Goal: Task Accomplishment & Management: Use online tool/utility

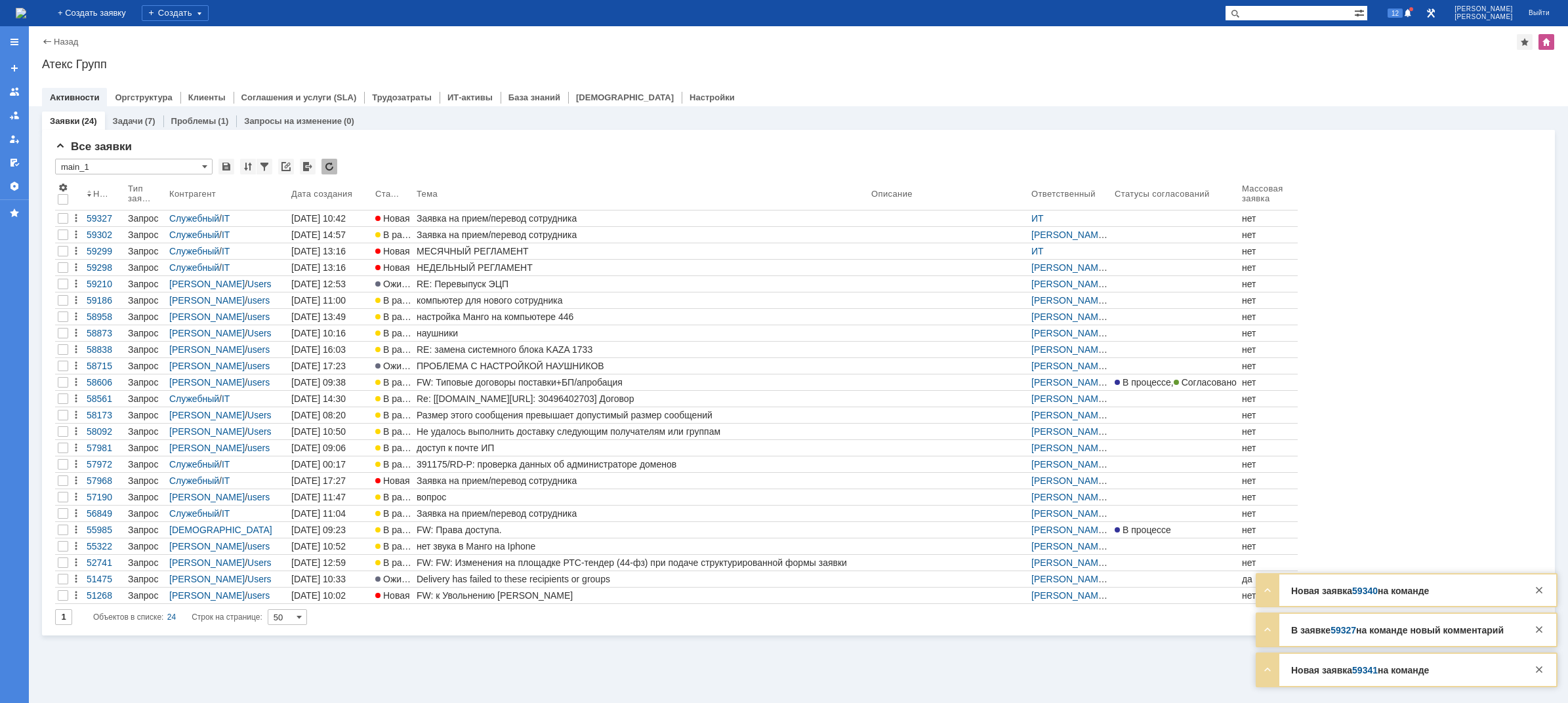
click at [26, 9] on img at bounding box center [21, 13] width 10 height 10
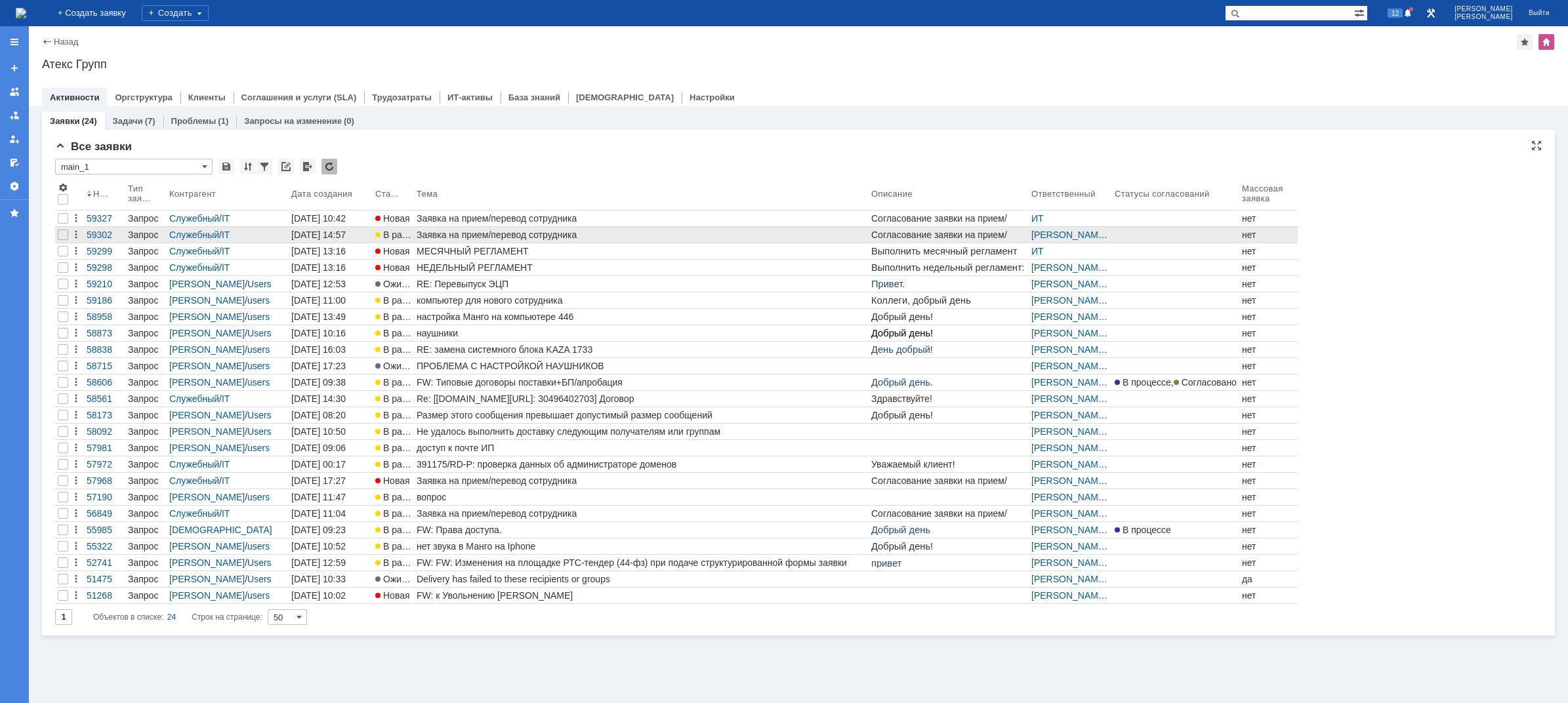
click at [467, 241] on link "Заявка на прием/перевод сотрудника" at bounding box center [641, 235] width 455 height 16
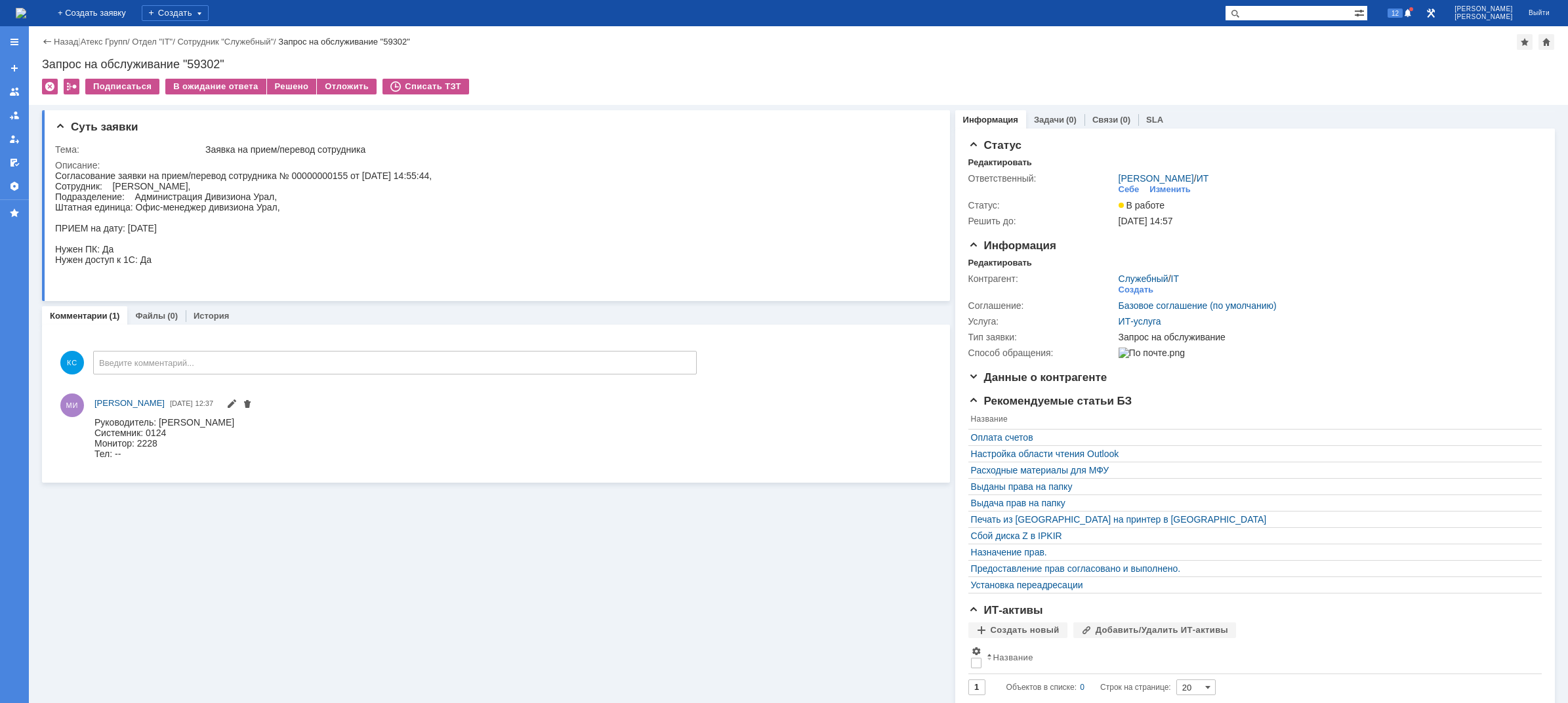
click at [26, 18] on img at bounding box center [21, 13] width 10 height 10
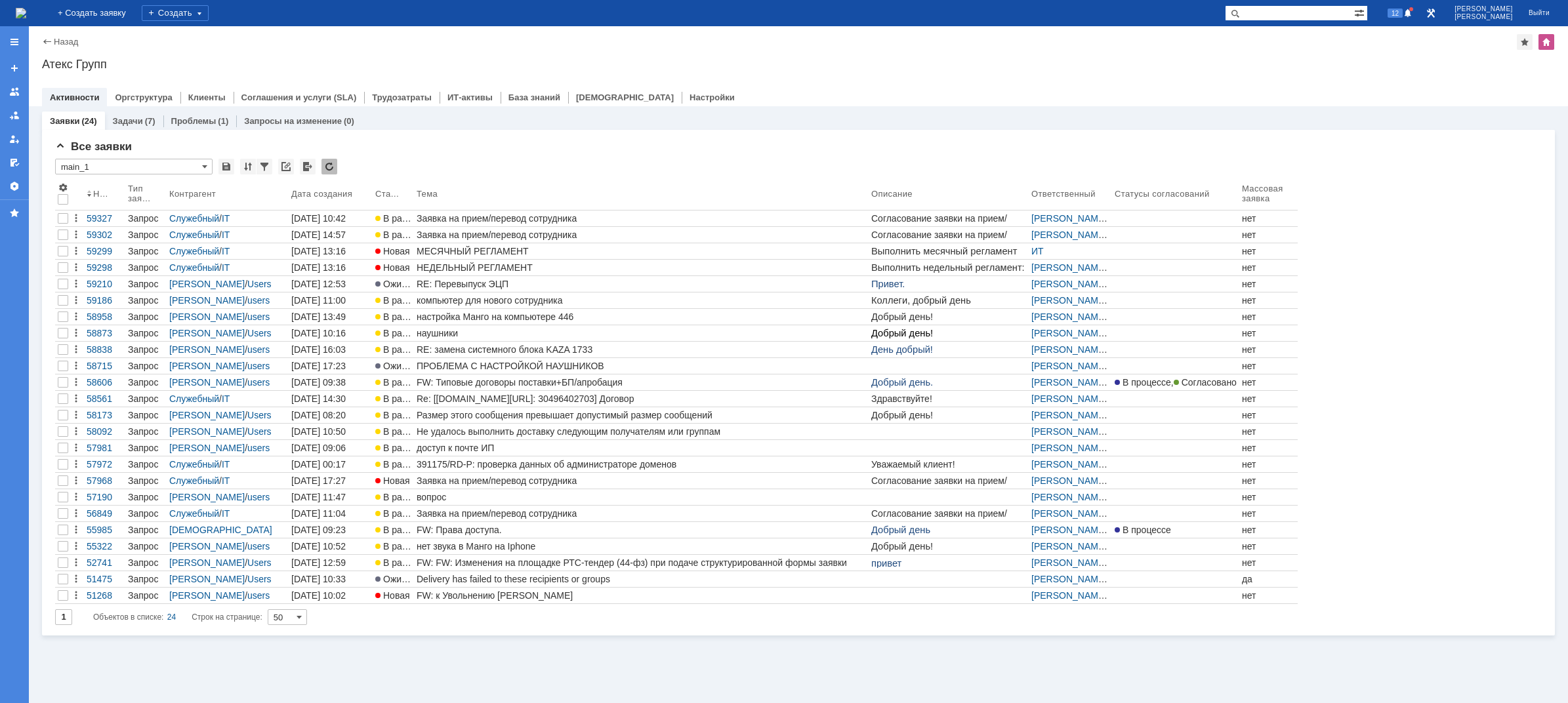
click at [26, 13] on img at bounding box center [21, 13] width 10 height 10
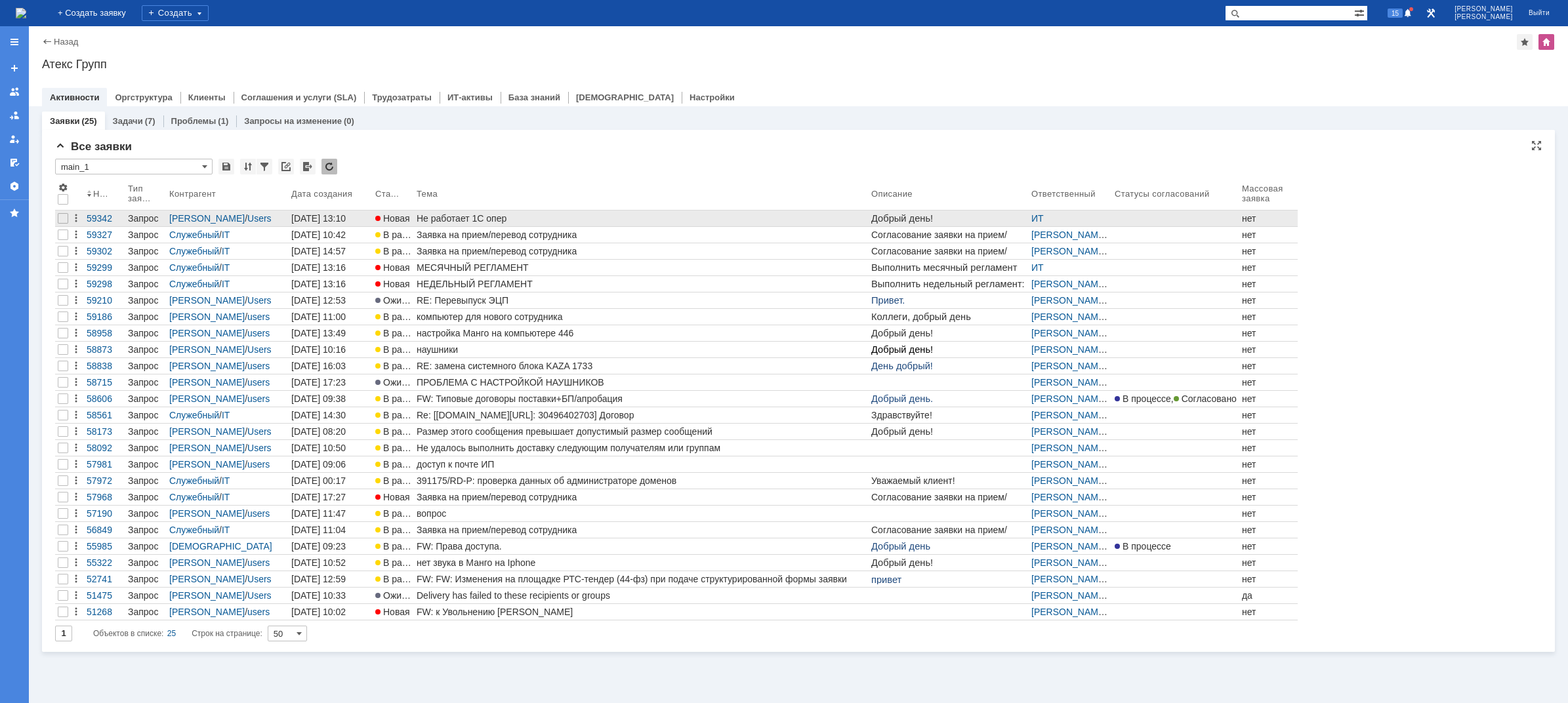
click at [463, 216] on div "Не работает 1С опер" at bounding box center [641, 218] width 449 height 10
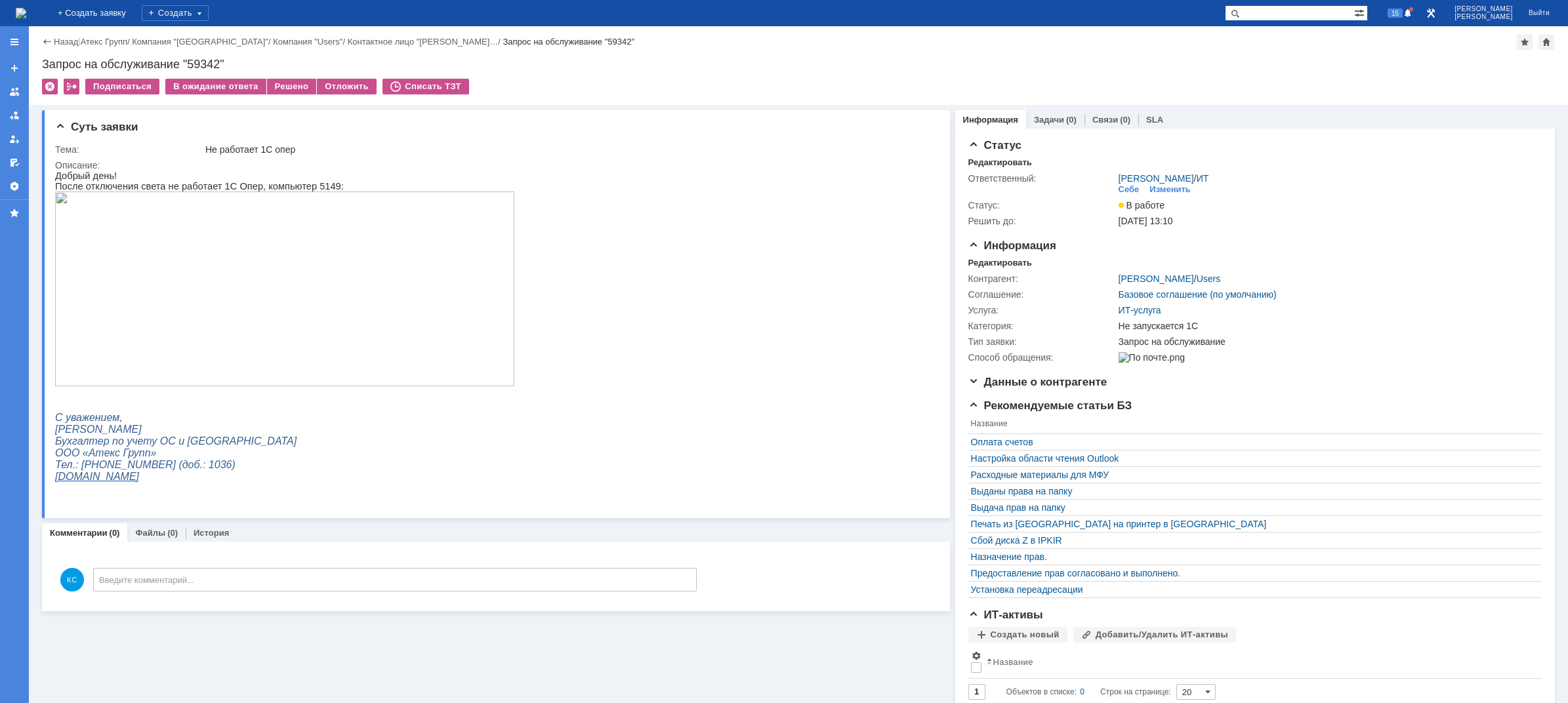
click at [26, 18] on img at bounding box center [21, 13] width 10 height 10
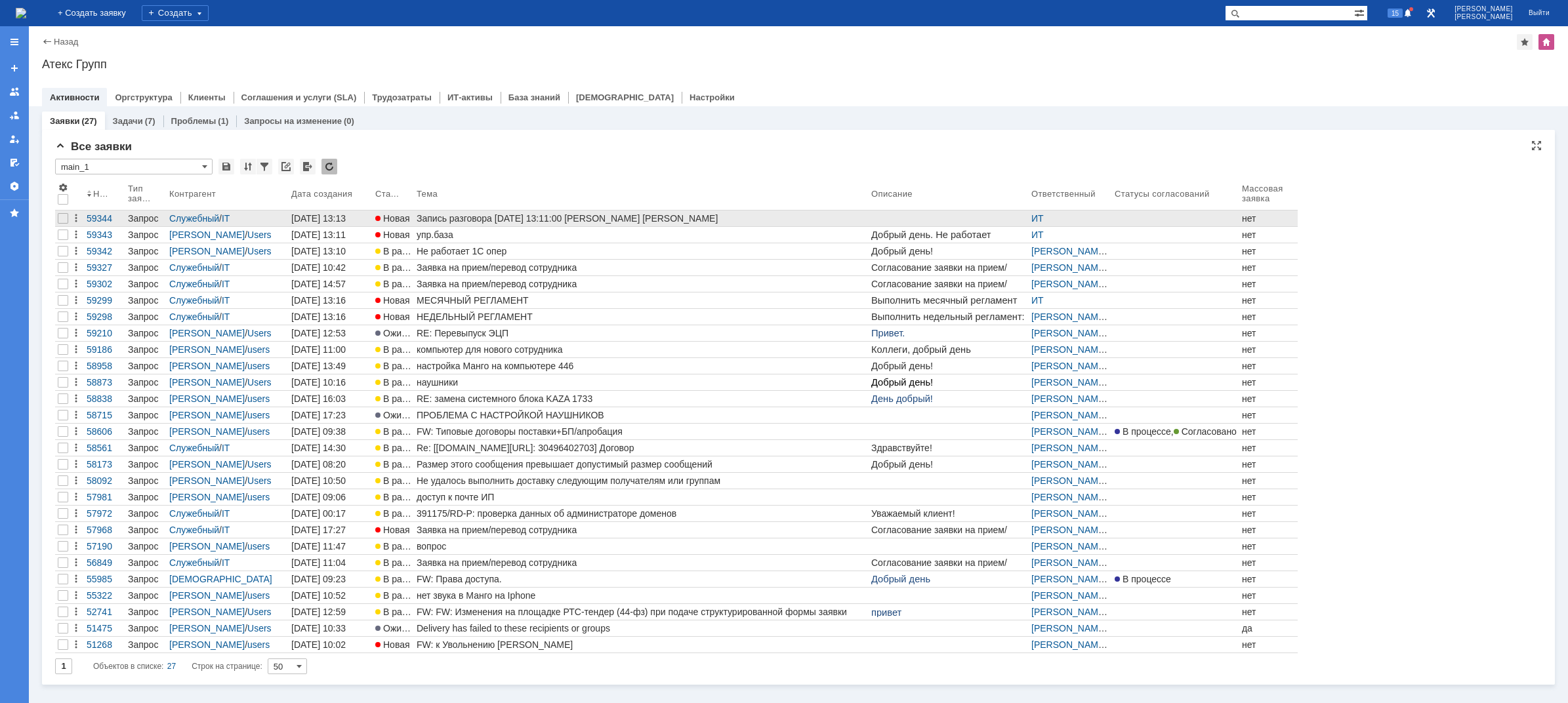
click at [487, 217] on div "Запись разговора [DATE] 13:11:00 [PERSON_NAME] [PERSON_NAME]" at bounding box center [641, 218] width 449 height 10
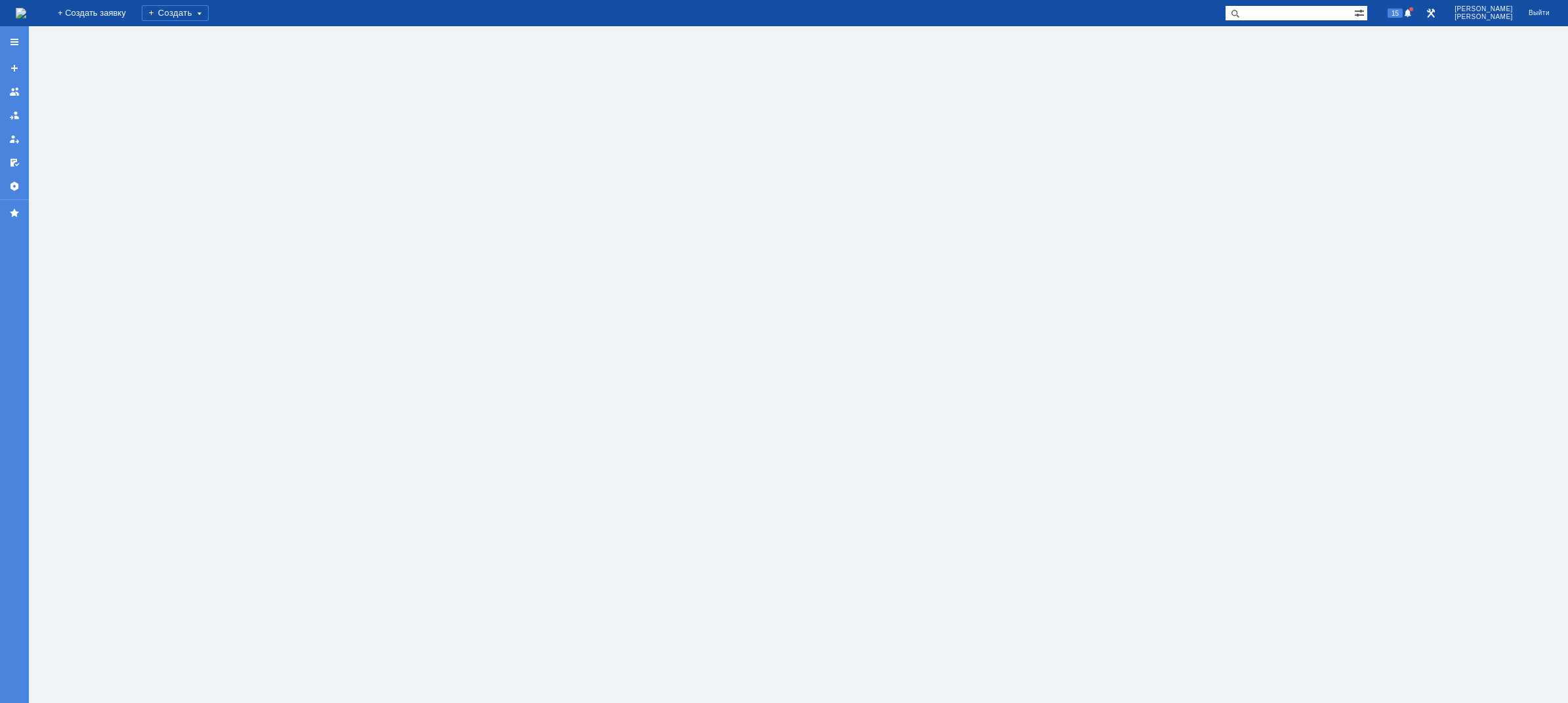
click at [26, 17] on img at bounding box center [21, 13] width 10 height 10
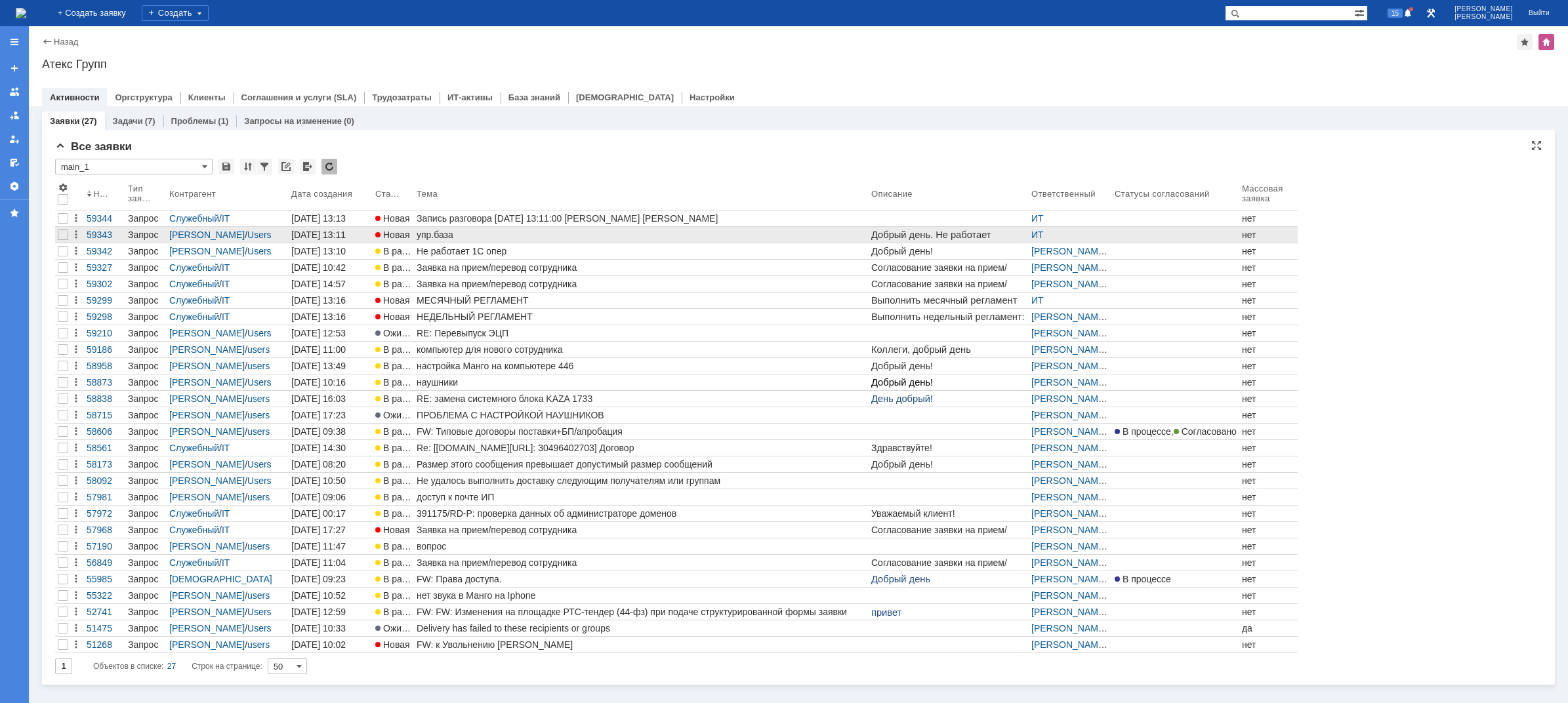
click at [458, 237] on div "упр.база" at bounding box center [641, 234] width 449 height 10
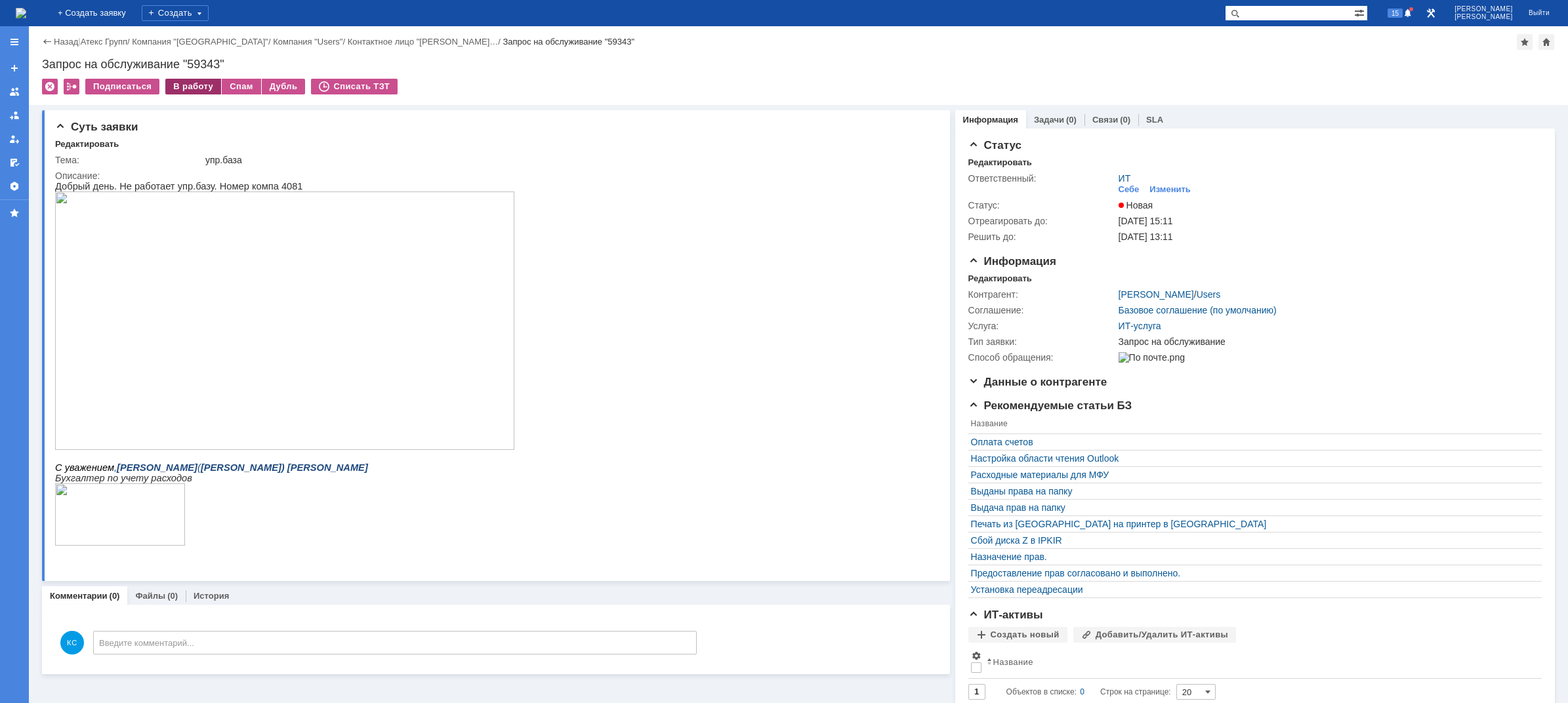
click at [194, 87] on div "В работу" at bounding box center [193, 87] width 56 height 16
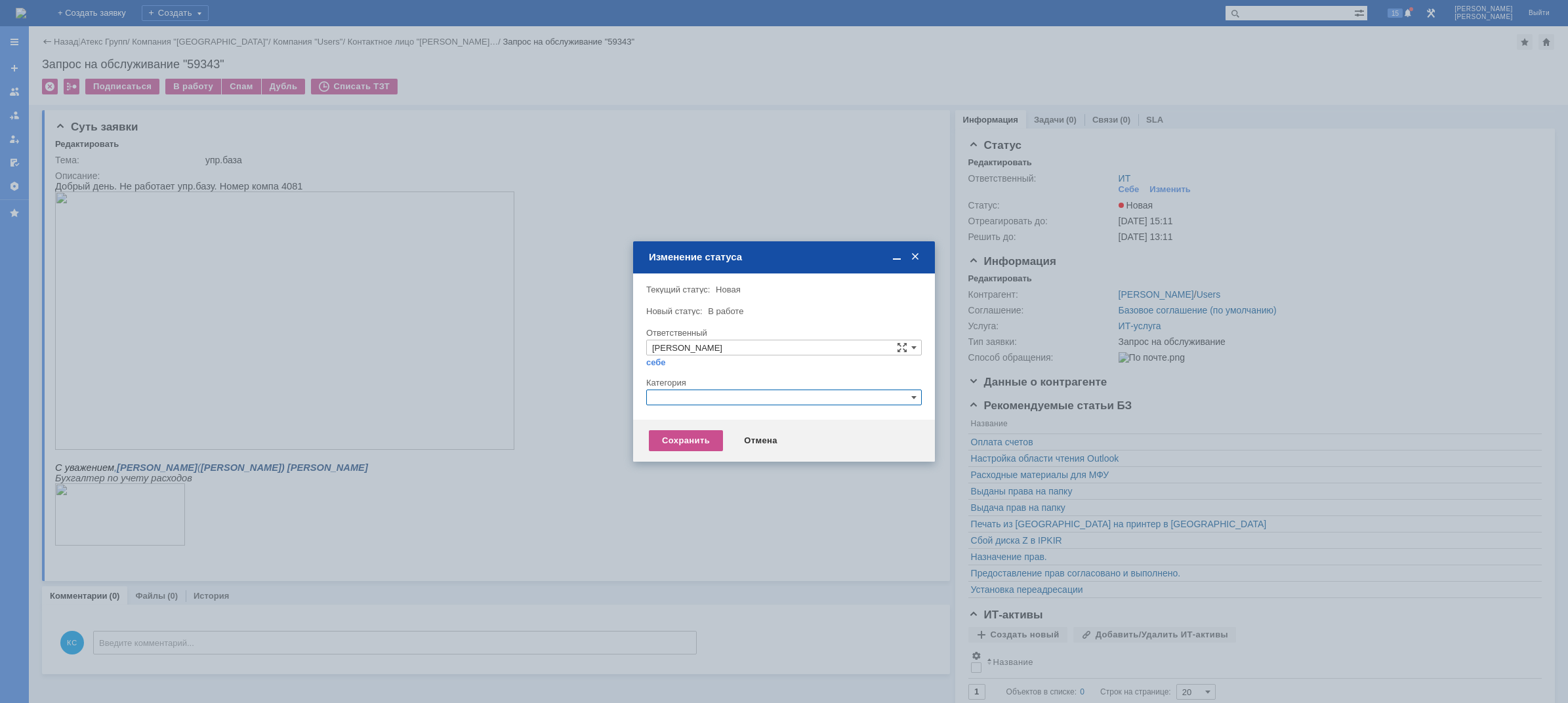
click at [707, 400] on input "text" at bounding box center [784, 397] width 276 height 16
click at [683, 466] on div "Программное обеспечение" at bounding box center [784, 473] width 274 height 15
type input "Программное обеспечение"
click at [656, 449] on div "Сохранить" at bounding box center [685, 441] width 74 height 21
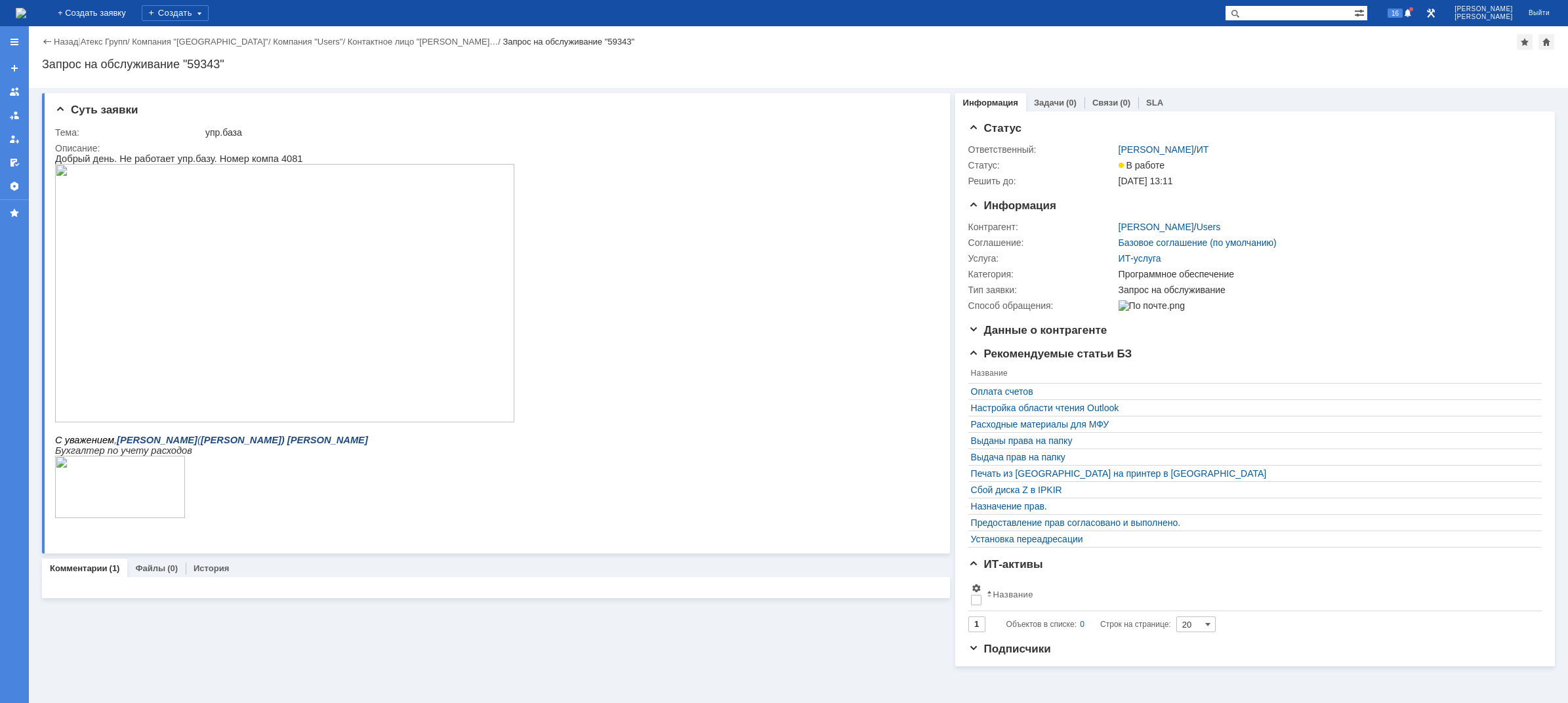
click at [26, 17] on img at bounding box center [21, 13] width 10 height 10
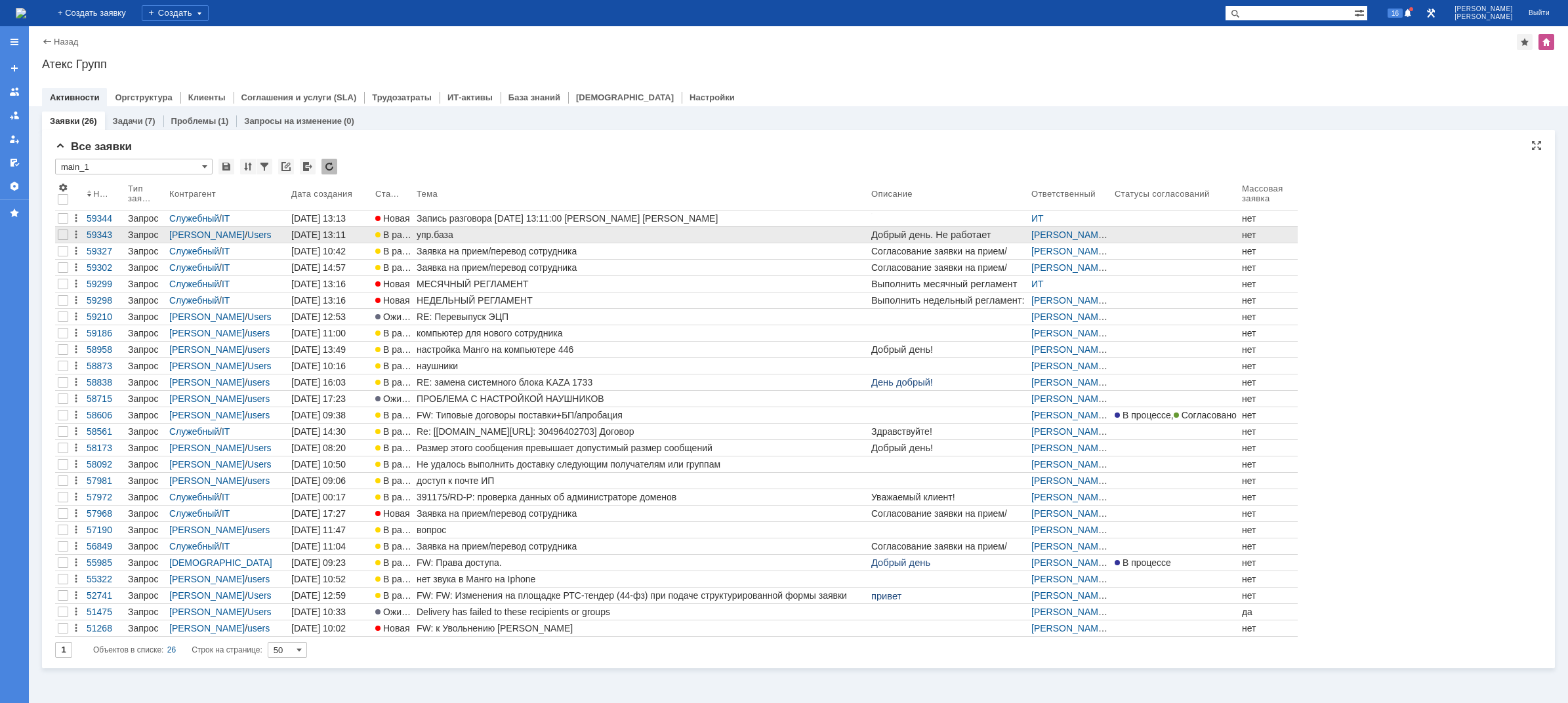
click at [444, 235] on div "упр.база" at bounding box center [641, 234] width 449 height 10
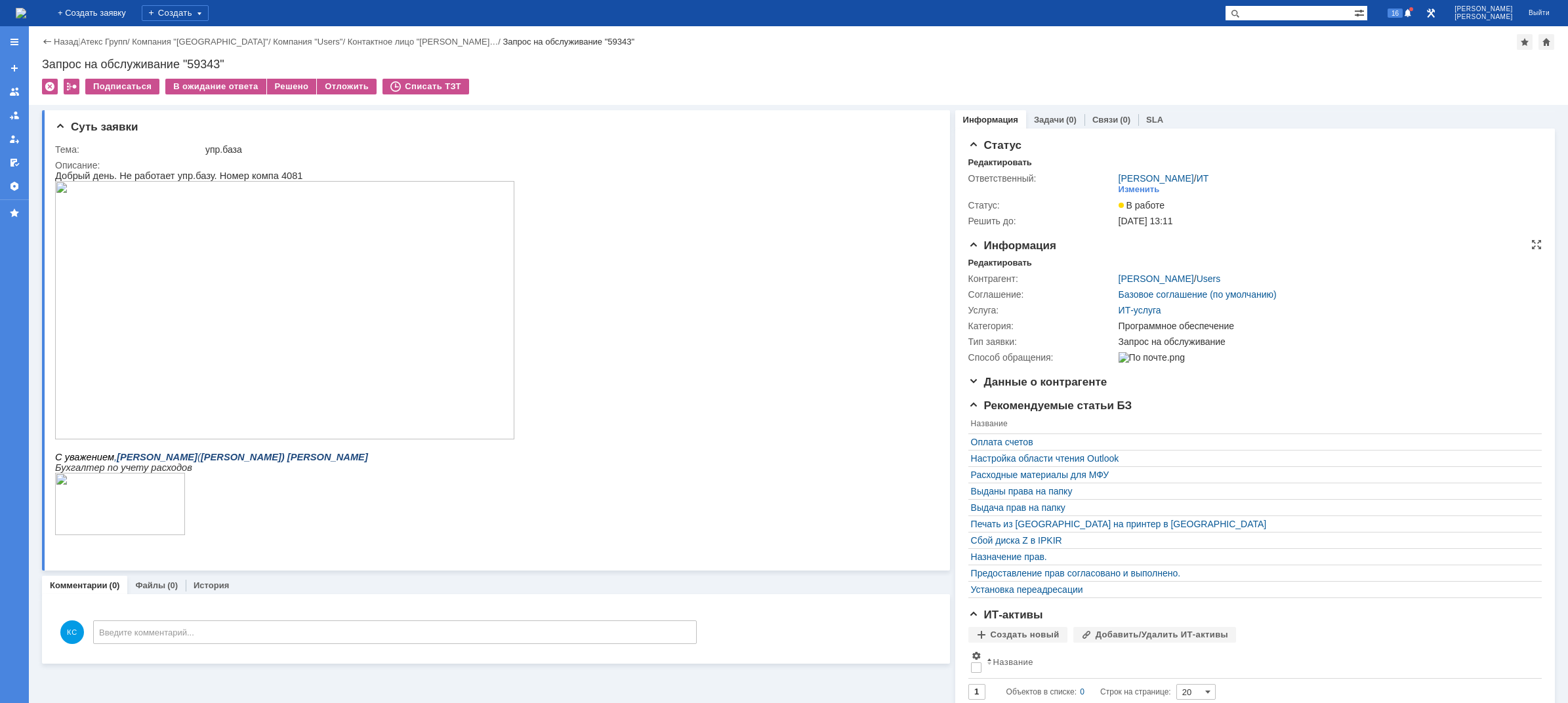
click at [1372, 254] on div "Информация Редактировать Контрагент: [PERSON_NAME] / Users Соглашение: Базовое …" at bounding box center [1256, 307] width 574 height 137
click at [281, 80] on div "Решено" at bounding box center [292, 87] width 50 height 16
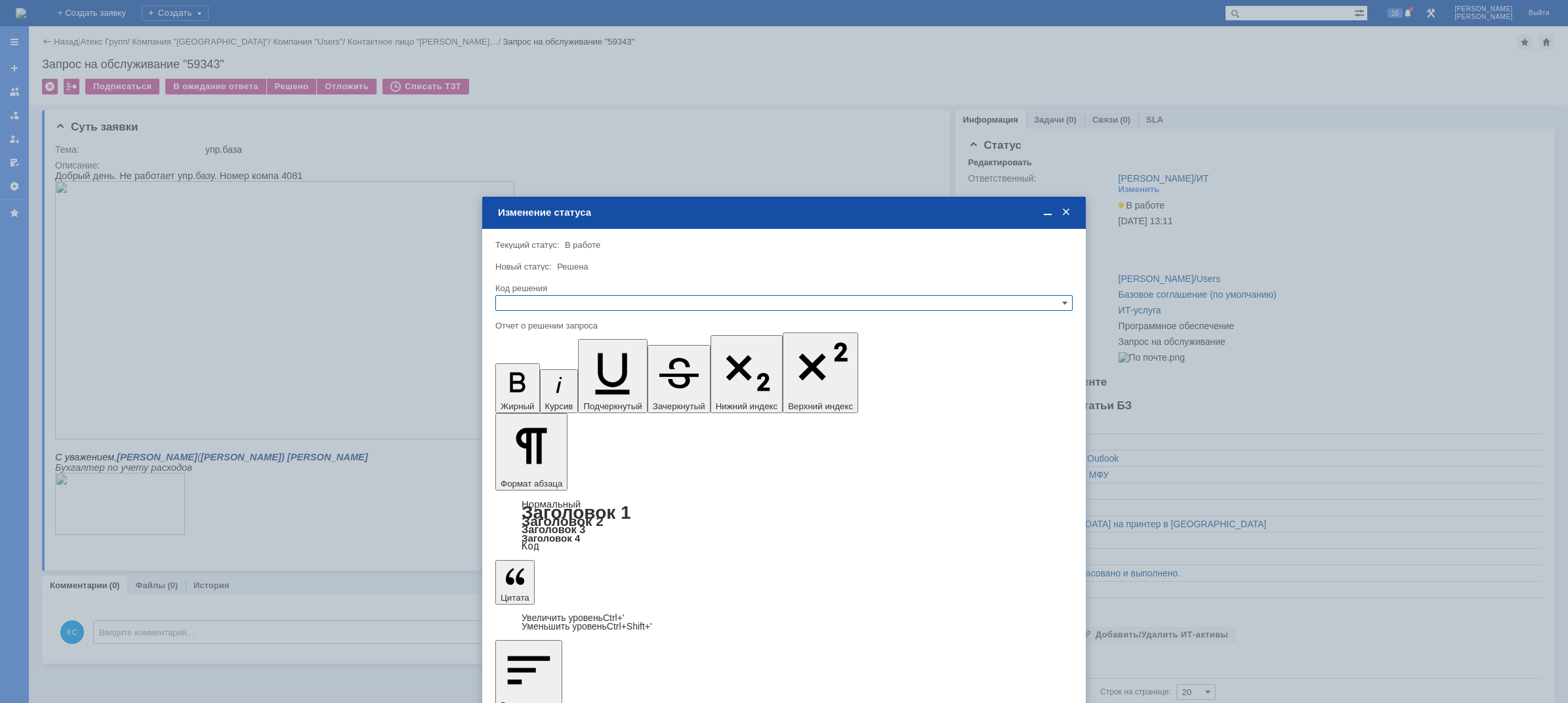
click at [544, 301] on input "text" at bounding box center [784, 303] width 577 height 16
click at [539, 369] on span "Решено" at bounding box center [784, 366] width 566 height 10
type input "Решено"
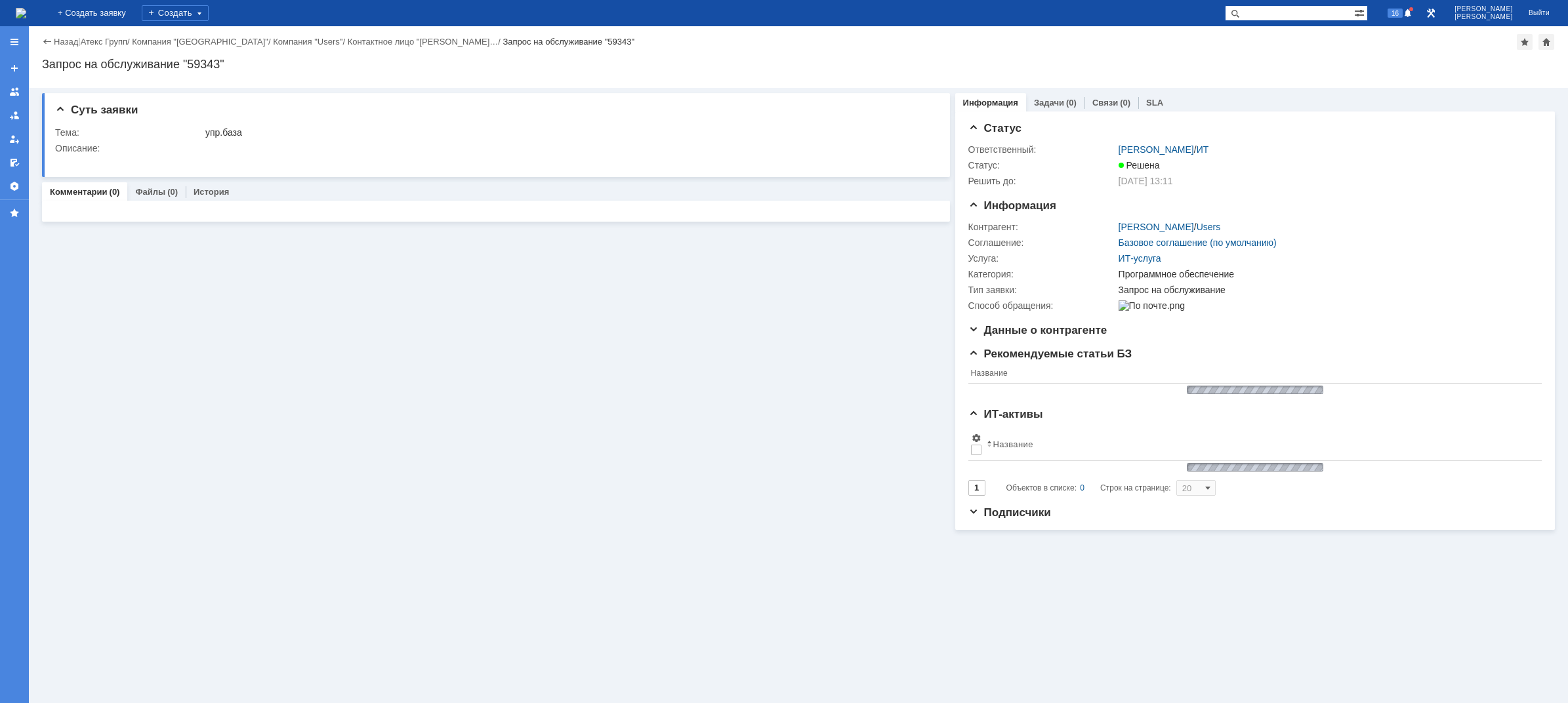
click at [26, 10] on img at bounding box center [21, 13] width 10 height 10
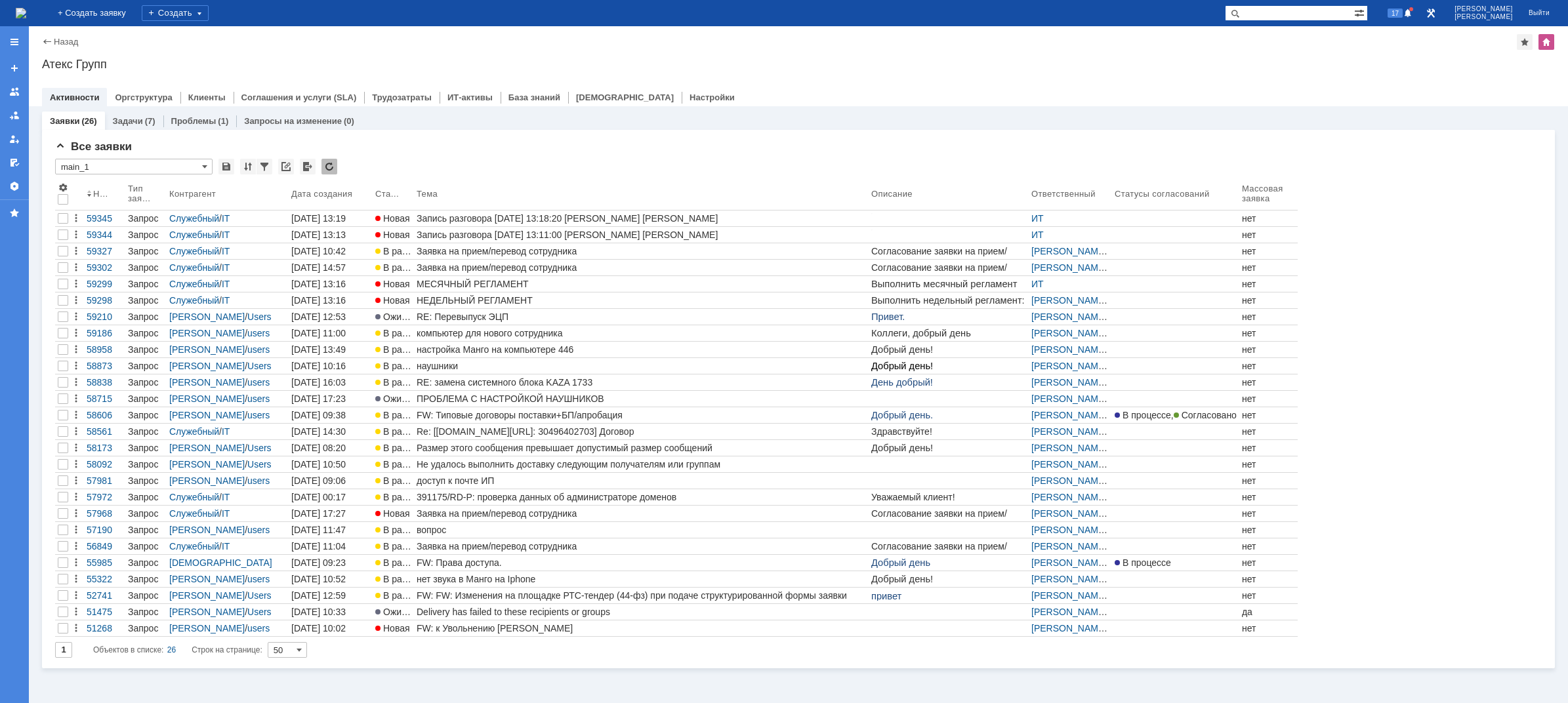
click at [26, 18] on img at bounding box center [21, 13] width 10 height 10
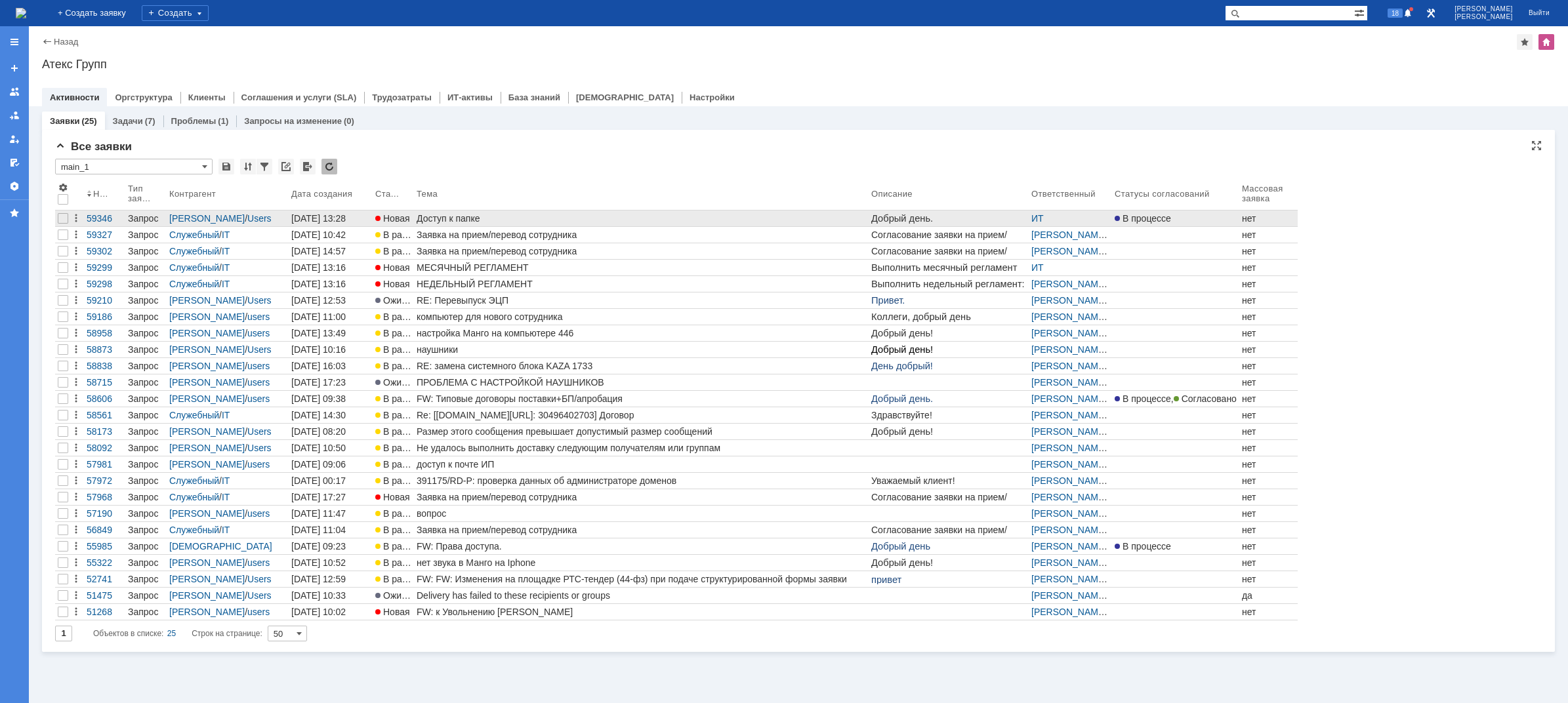
click at [497, 214] on div "Доступ к папке" at bounding box center [641, 218] width 449 height 10
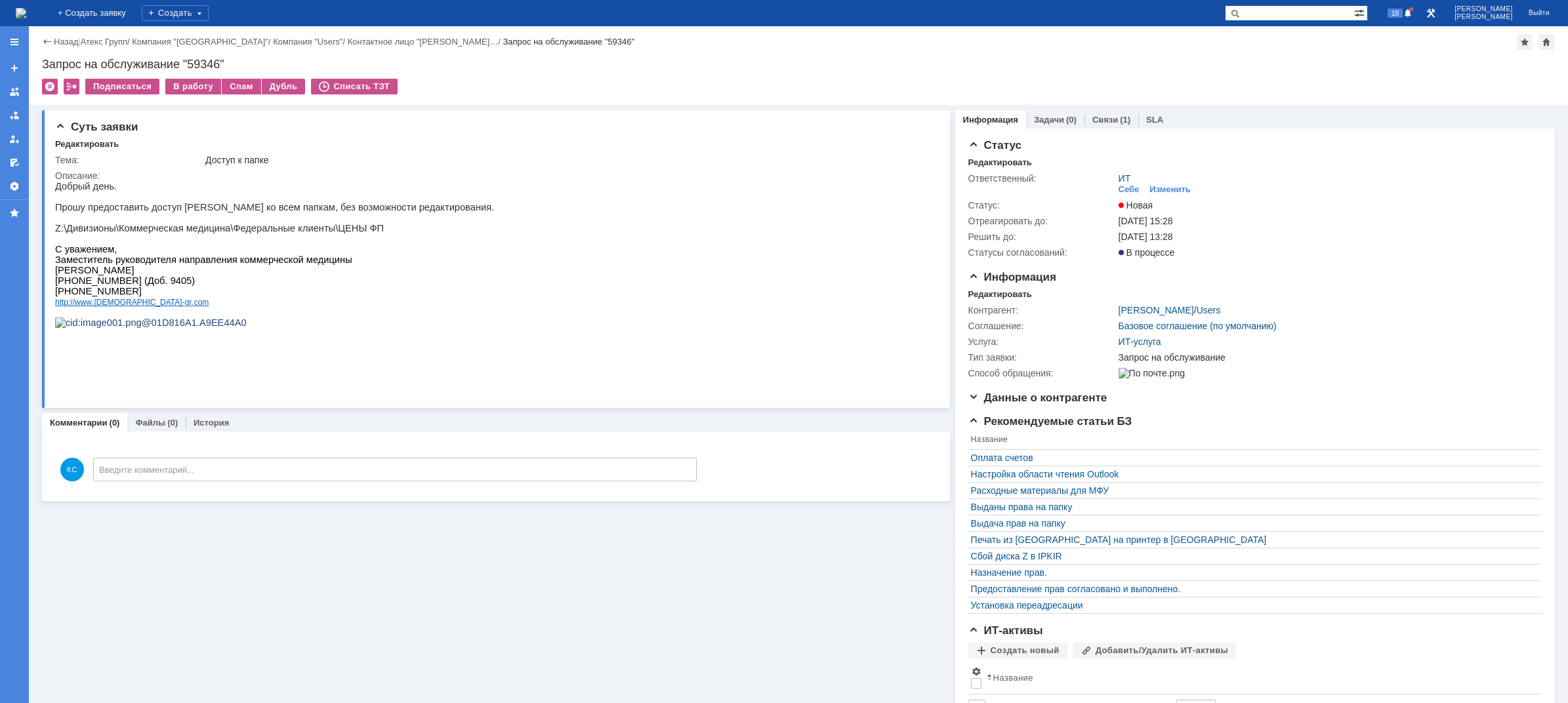
click at [26, 10] on img at bounding box center [21, 13] width 10 height 10
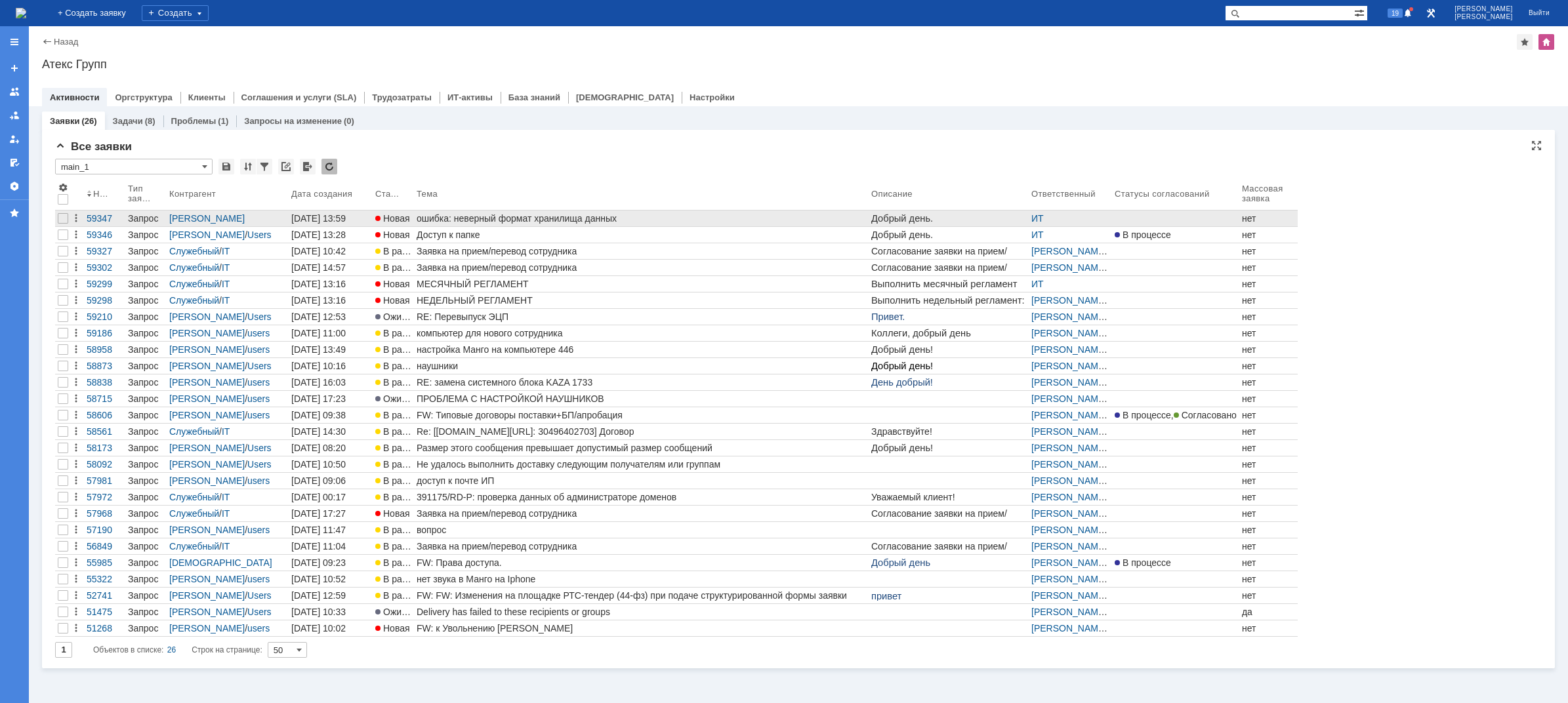
click at [519, 220] on div "ошибка: неверный формат хранилища данных" at bounding box center [641, 218] width 449 height 10
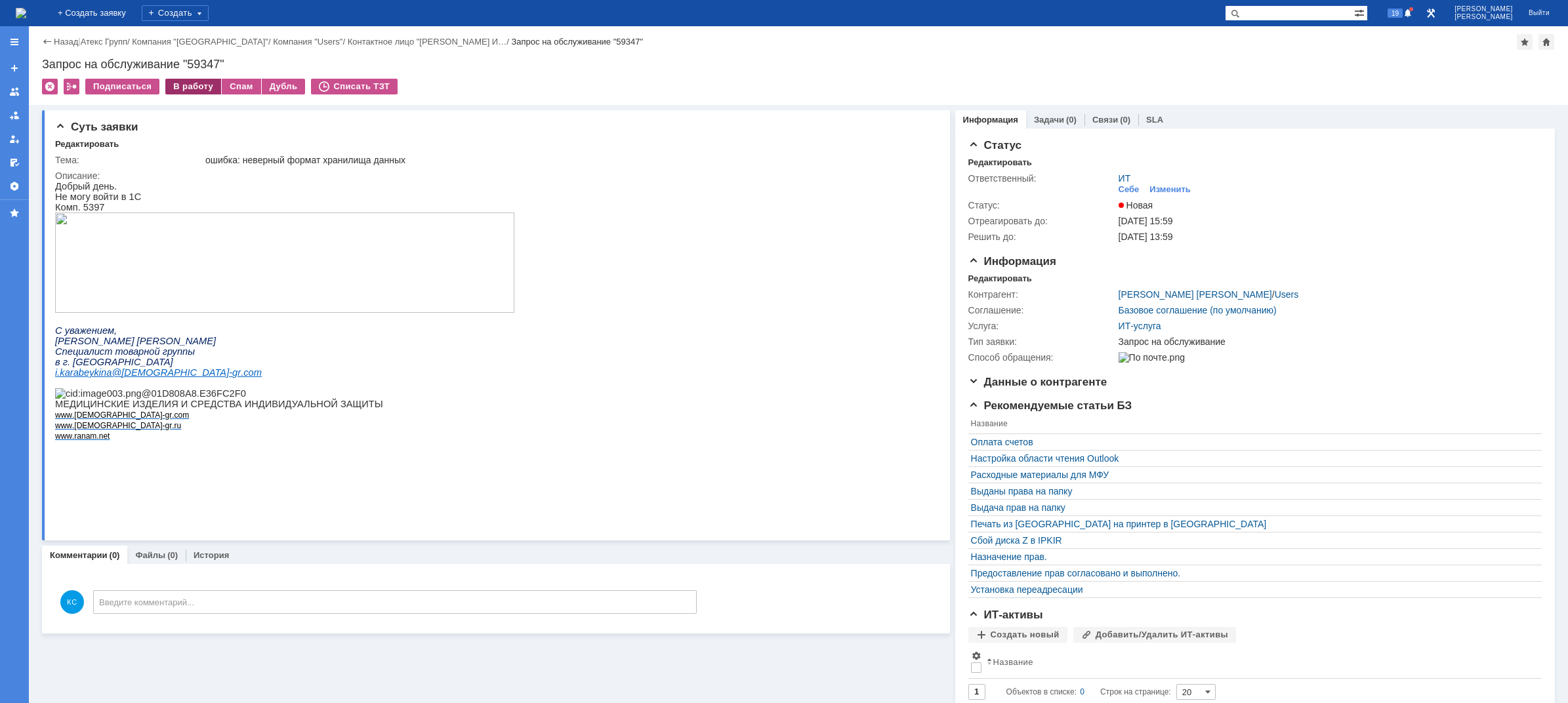
click at [187, 89] on div "В работу" at bounding box center [193, 87] width 56 height 16
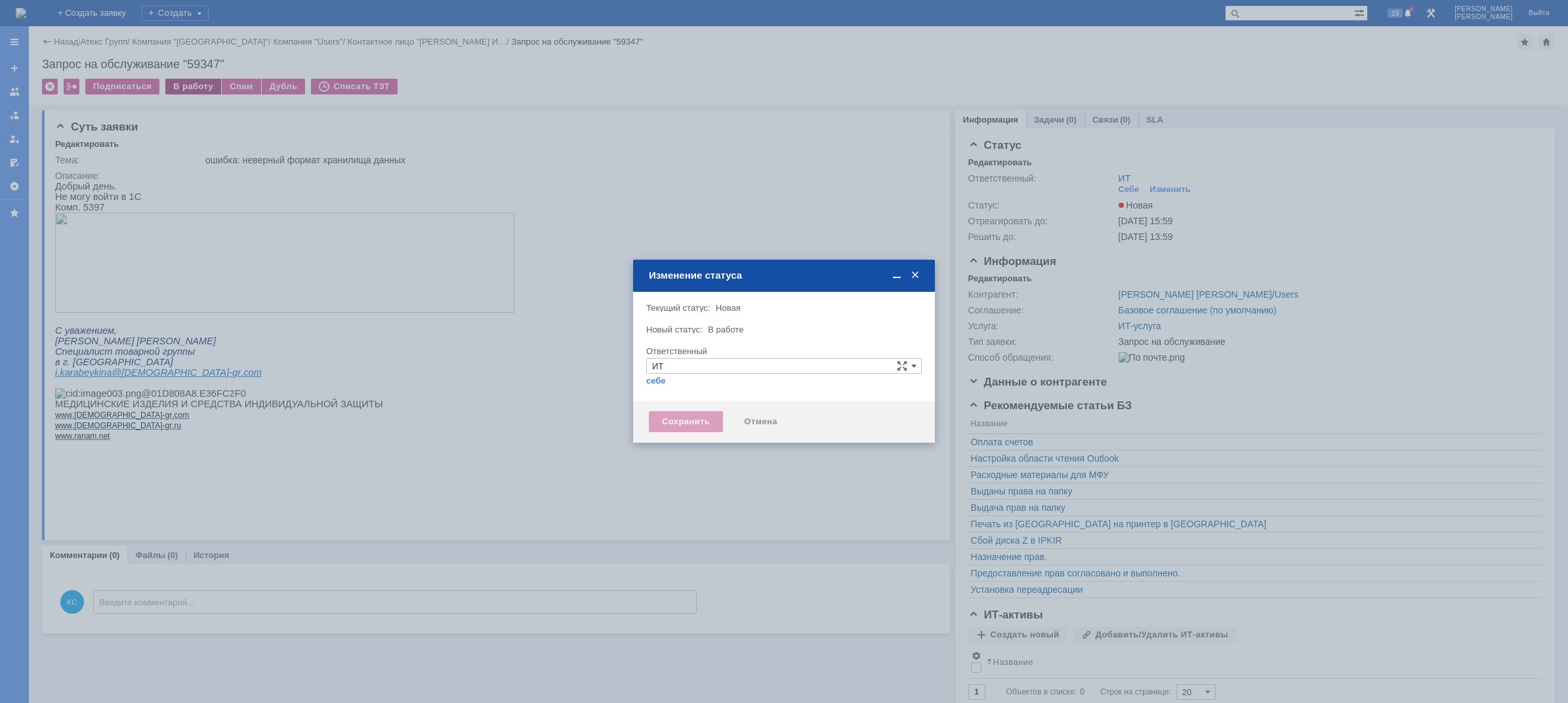
type input "[PERSON_NAME]"
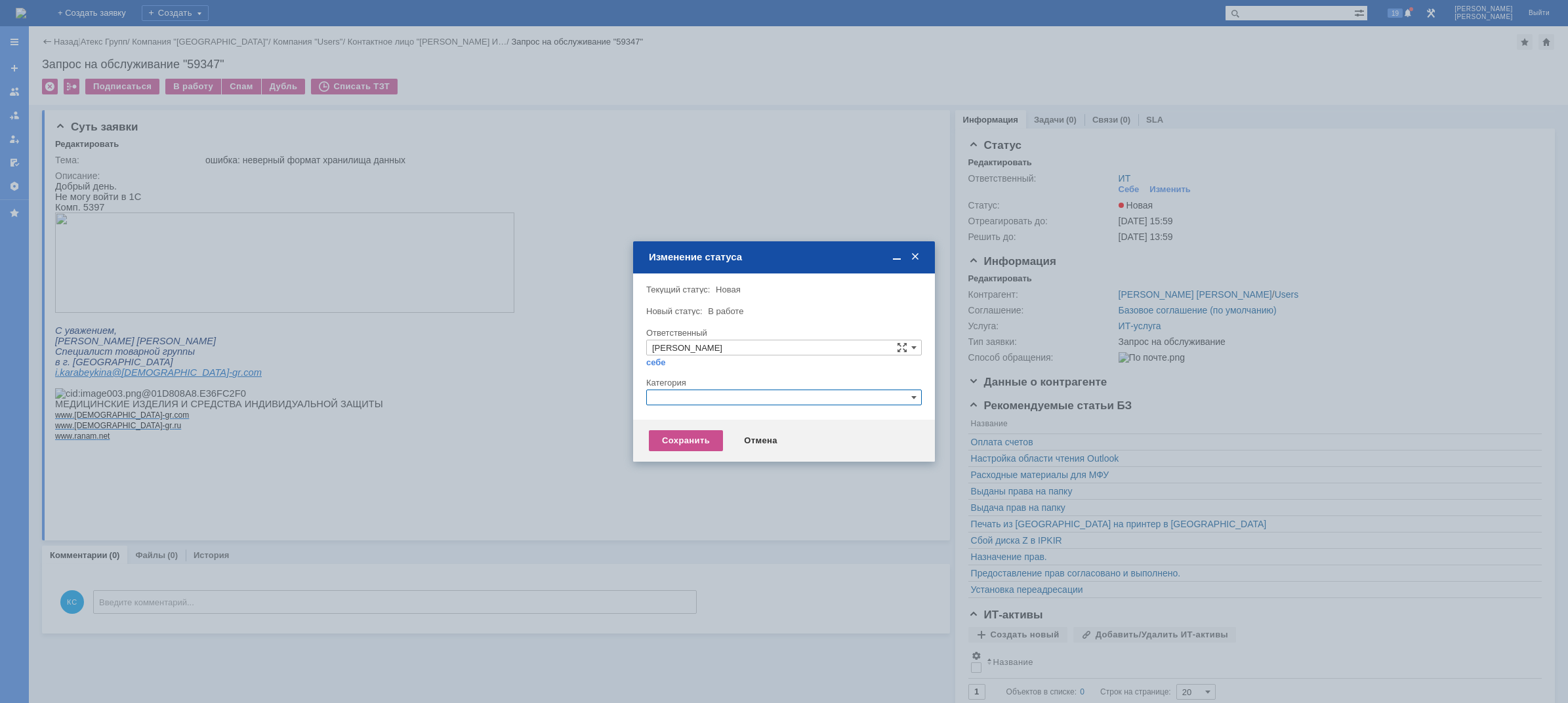
click at [687, 397] on input "text" at bounding box center [784, 397] width 276 height 16
click at [670, 462] on span "1С" at bounding box center [784, 458] width 264 height 10
click at [680, 427] on div "Сохранить Отмена" at bounding box center [784, 440] width 302 height 42
type input "1С"
click at [677, 438] on div "Сохранить" at bounding box center [685, 441] width 74 height 21
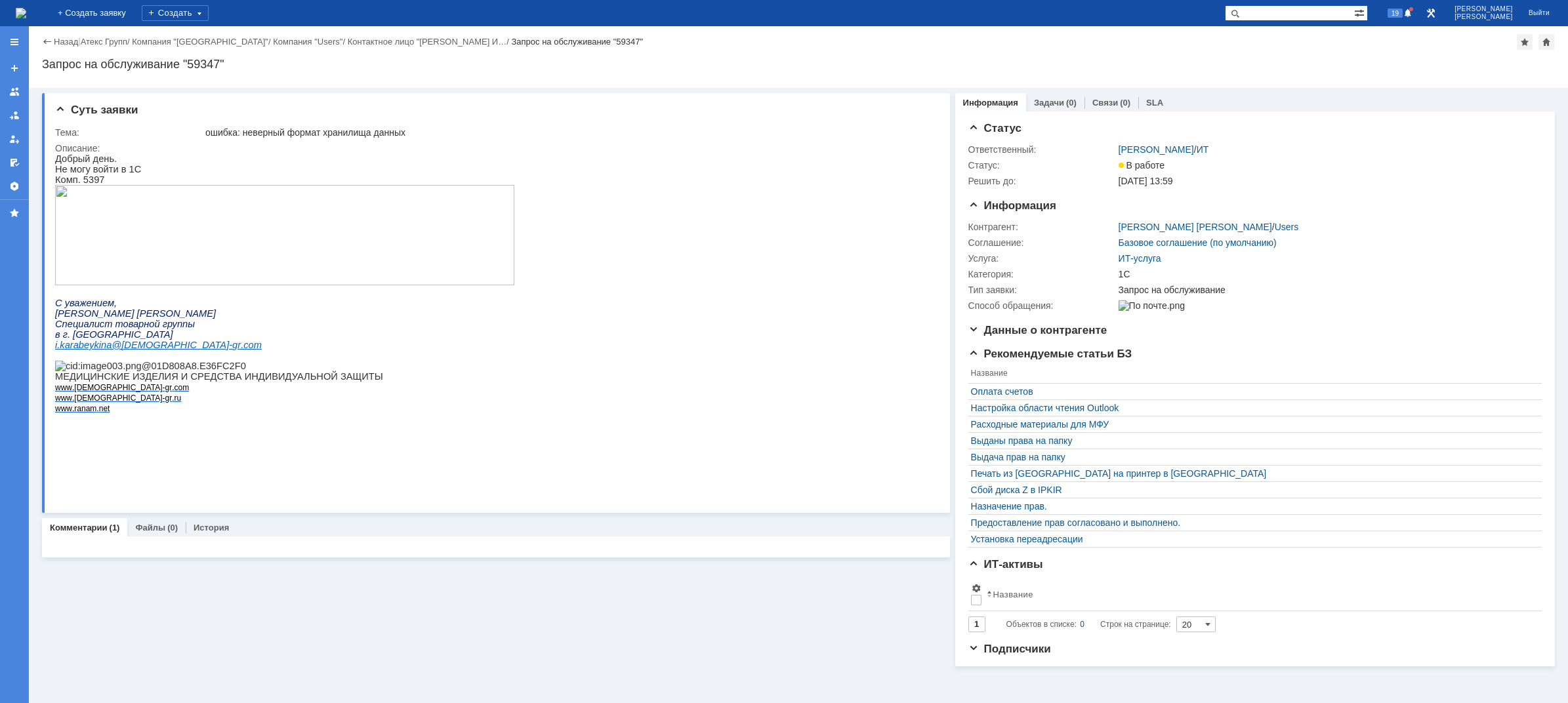
click at [26, 18] on img at bounding box center [21, 13] width 10 height 10
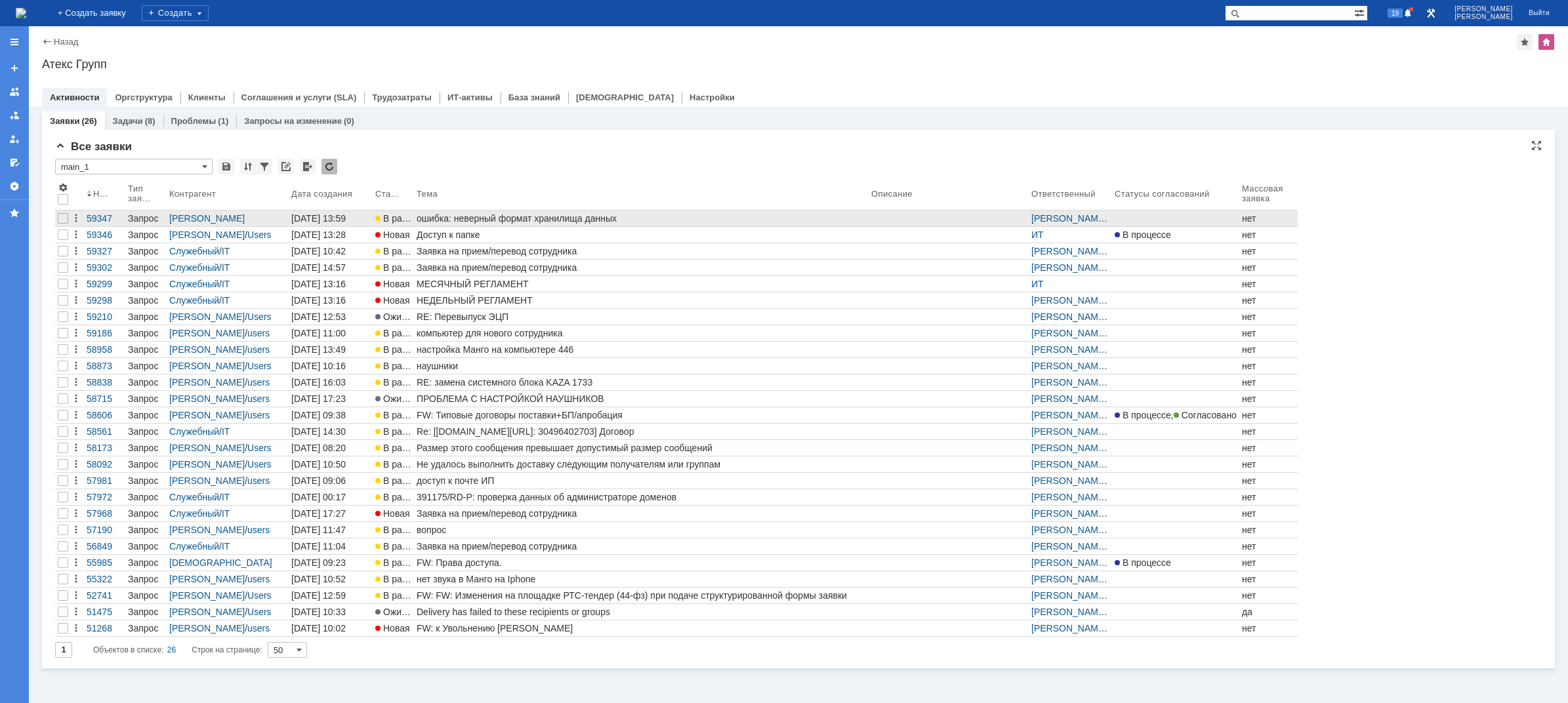
click at [442, 224] on link "ошибка: неверный формат хранилища данных" at bounding box center [641, 218] width 455 height 16
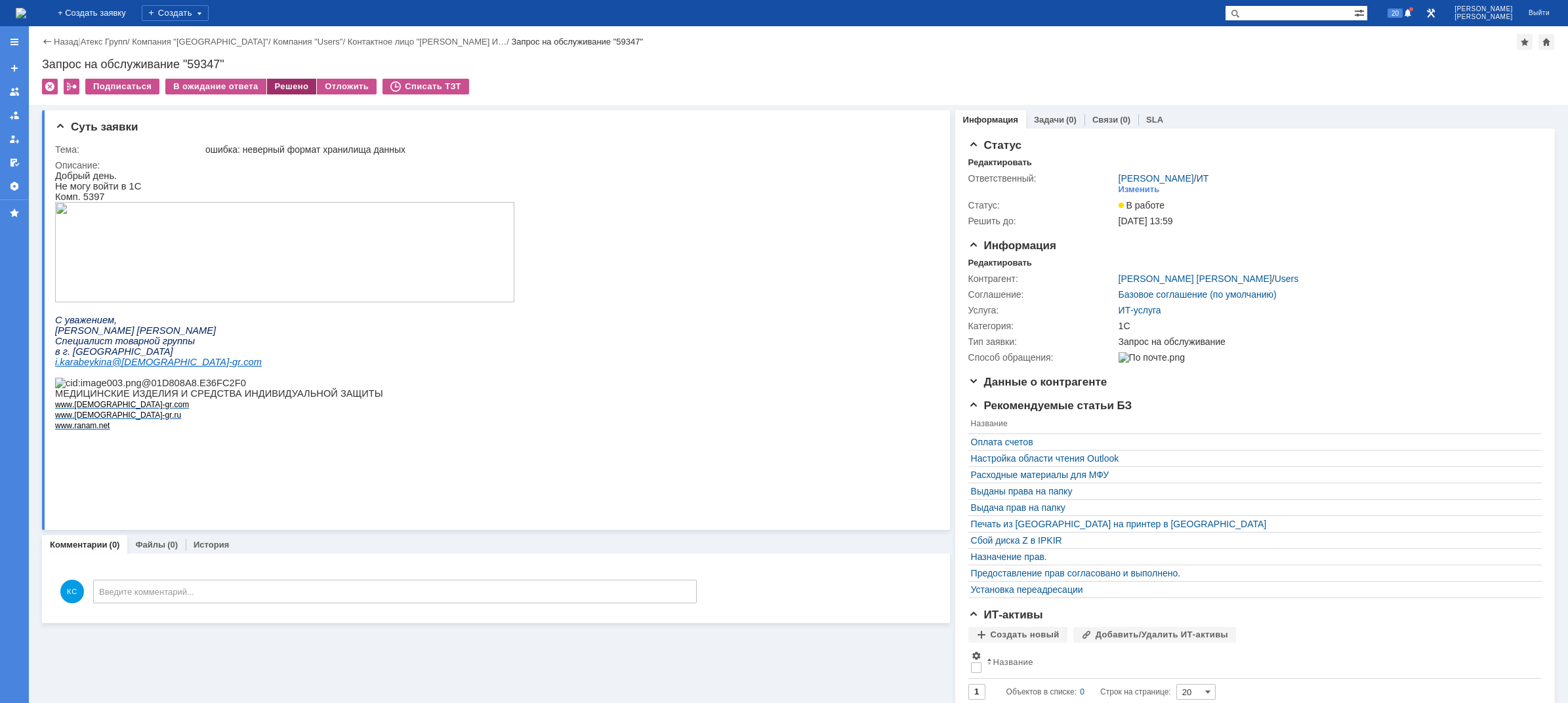
click at [291, 81] on div "Решено" at bounding box center [292, 87] width 50 height 16
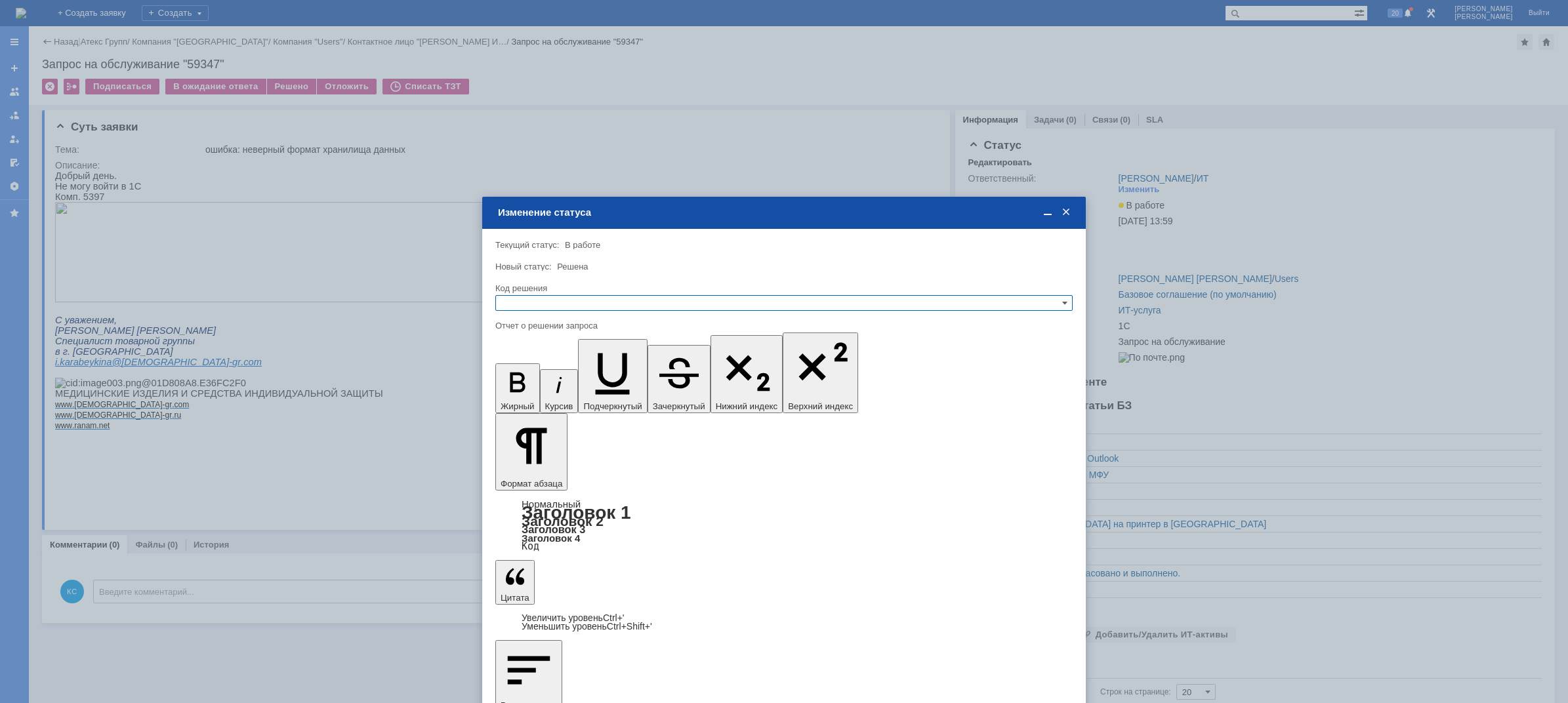
drag, startPoint x: 588, startPoint y: 314, endPoint x: 579, endPoint y: 307, distance: 11.4
click at [588, 314] on div at bounding box center [784, 315] width 577 height 10
click at [579, 307] on input "text" at bounding box center [784, 303] width 577 height 16
click at [530, 364] on span "Решено" at bounding box center [784, 366] width 566 height 10
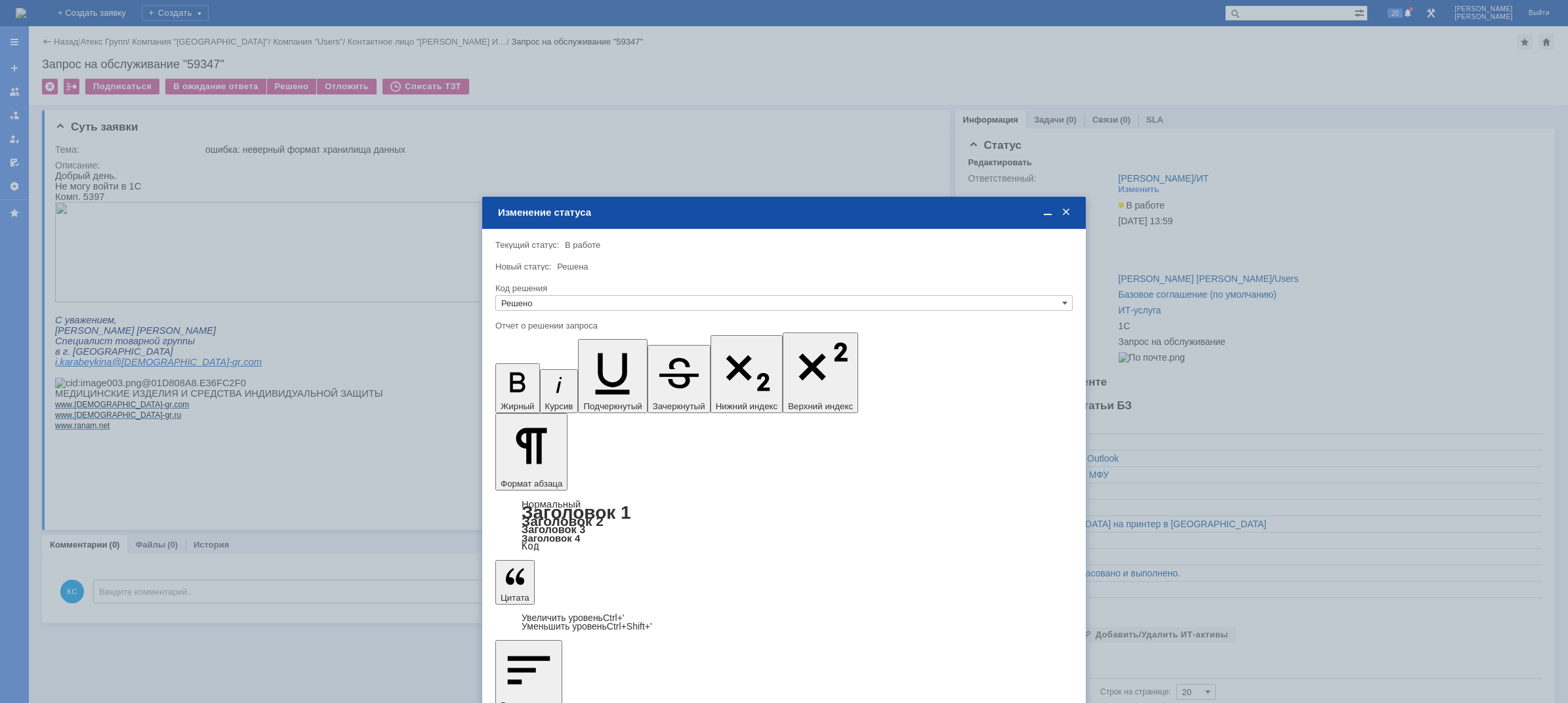
type input "Решено"
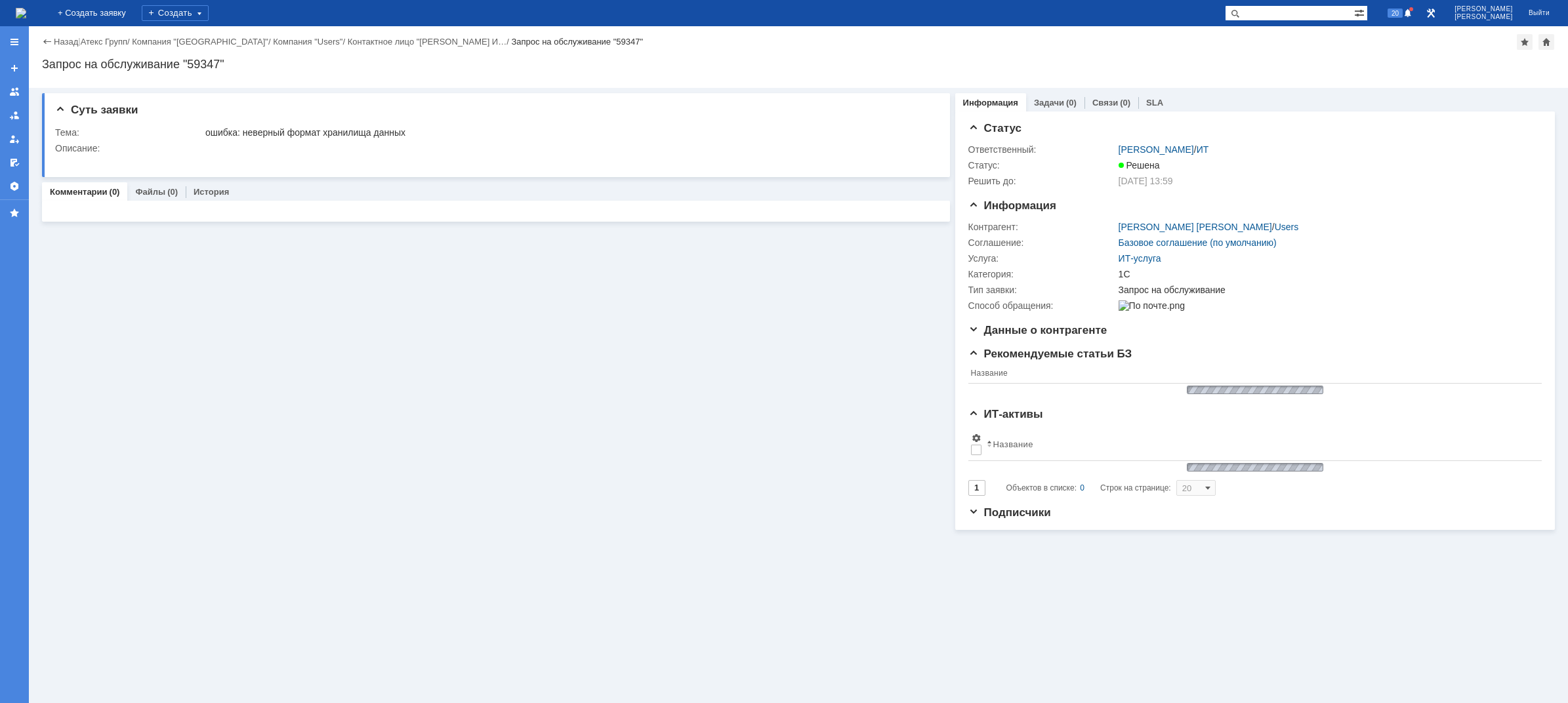
click at [26, 18] on img at bounding box center [21, 13] width 10 height 10
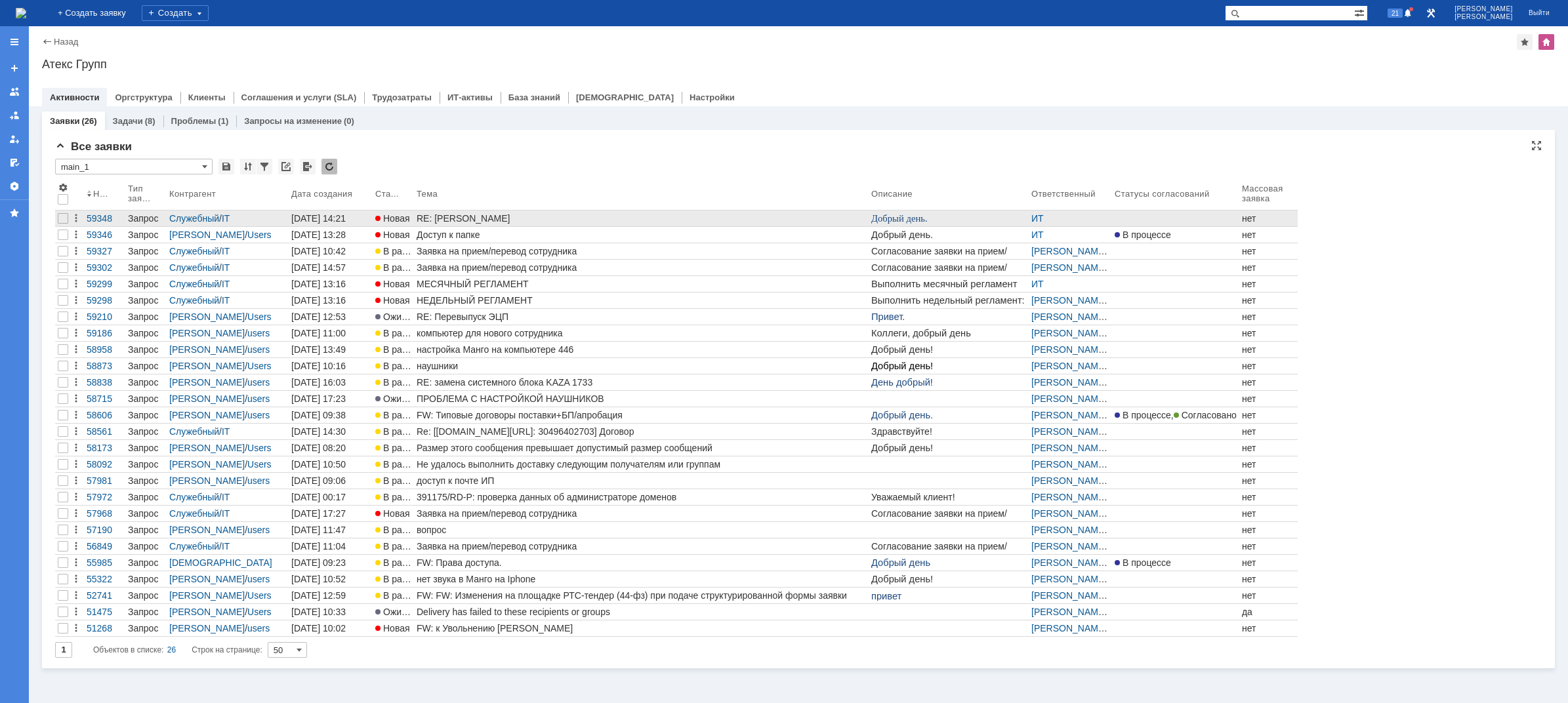
click at [532, 220] on div "RE: [PERSON_NAME]" at bounding box center [641, 218] width 449 height 10
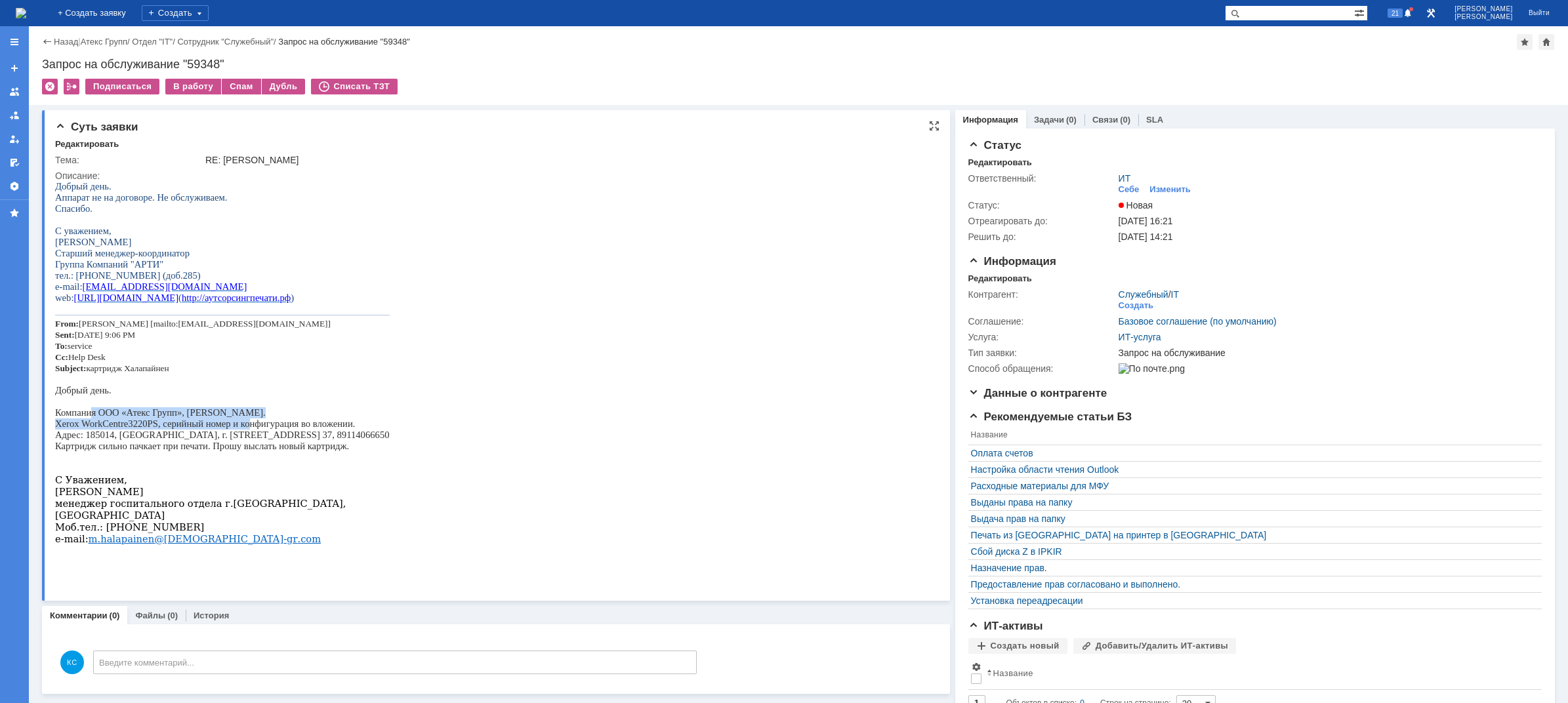
drag, startPoint x: 91, startPoint y: 423, endPoint x: 251, endPoint y: 442, distance: 161.1
click at [251, 442] on div "Добрый день. Аппарат не на договоре. Не обслуживаем. [GEOGRAPHIC_DATA]. С уваже…" at bounding box center [222, 374] width 335 height 386
click at [249, 441] on p "Адрес: 185014, [GEOGRAPHIC_DATA], г. [STREET_ADDRESS] 37, 89114066650" at bounding box center [222, 435] width 335 height 11
drag, startPoint x: 188, startPoint y: 455, endPoint x: 280, endPoint y: 457, distance: 92.0
click at [280, 457] on div "Добрый день. Аппарат не на договоре. Не обслуживаем. [GEOGRAPHIC_DATA]. С уваже…" at bounding box center [222, 374] width 335 height 386
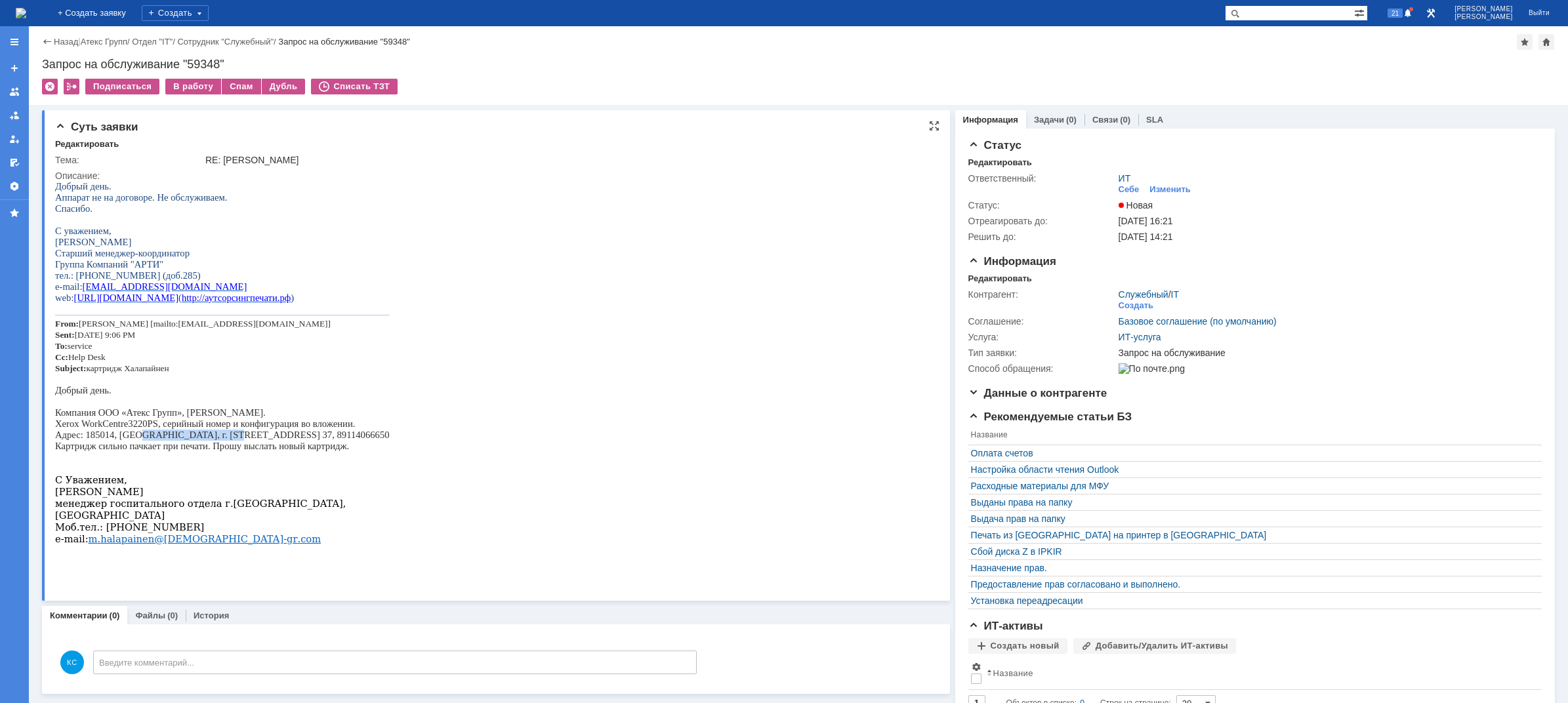
drag, startPoint x: 138, startPoint y: 447, endPoint x: 224, endPoint y: 447, distance: 86.0
click at [224, 441] on p "Адрес: 185014, [GEOGRAPHIC_DATA], г. [STREET_ADDRESS] 37, 89114066650" at bounding box center [222, 435] width 335 height 11
drag, startPoint x: 281, startPoint y: 460, endPoint x: 307, endPoint y: 463, distance: 26.2
click at [307, 452] on p "Картридж сильно пачкает при печати. Прошу выслать новый картридж." at bounding box center [222, 446] width 335 height 11
drag, startPoint x: 211, startPoint y: 447, endPoint x: 339, endPoint y: 466, distance: 129.4
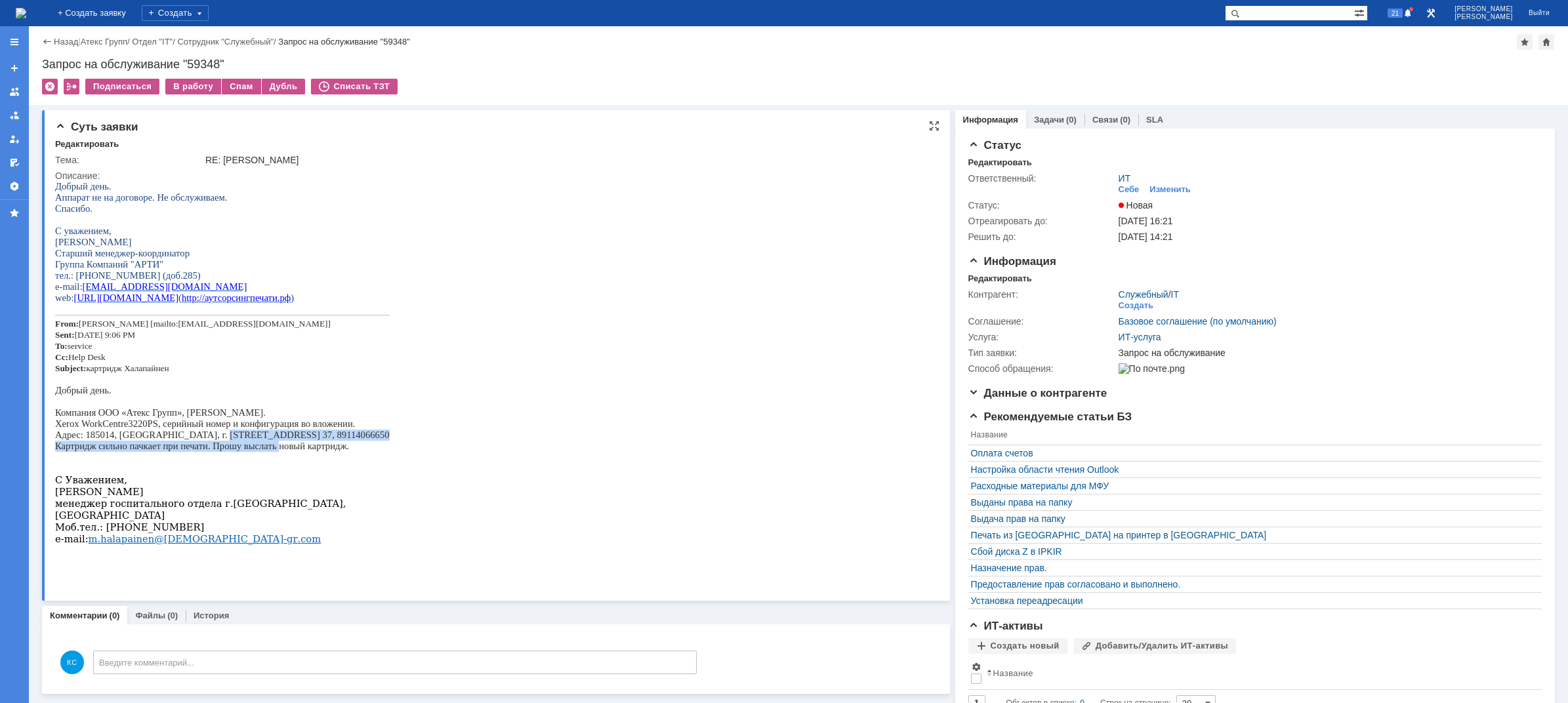
click at [338, 466] on div "Добрый день. Аппарат не на договоре. Не обслуживаем. [GEOGRAPHIC_DATA]. С уваже…" at bounding box center [222, 374] width 335 height 386
click at [366, 452] on p "Картридж сильно пачкает при печати. Прошу выслать новый картридж." at bounding box center [222, 446] width 335 height 11
drag, startPoint x: 111, startPoint y: 197, endPoint x: 139, endPoint y: 198, distance: 28.0
click at [139, 198] on span "Аппарат не на договоре. Не обслуживаем." at bounding box center [141, 197] width 172 height 10
drag, startPoint x: 156, startPoint y: 198, endPoint x: 175, endPoint y: 198, distance: 19.0
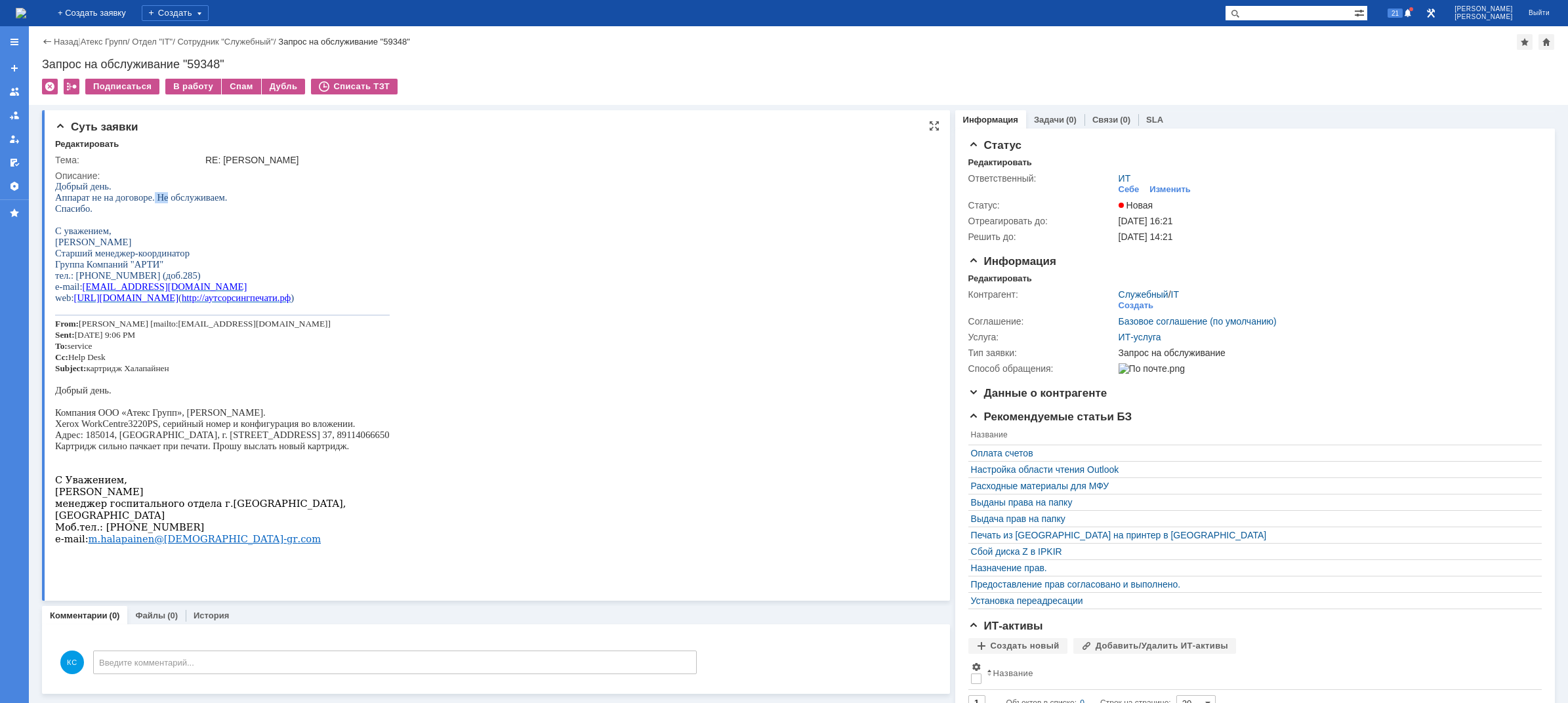
click at [174, 198] on span "Аппарат не на договоре. Не обслуживаем." at bounding box center [141, 197] width 172 height 10
drag, startPoint x: 82, startPoint y: 203, endPoint x: 95, endPoint y: 202, distance: 13.0
click at [95, 202] on span "Аппарат не на договоре. Не обслуживаем." at bounding box center [141, 197] width 172 height 10
drag, startPoint x: 123, startPoint y: 205, endPoint x: 150, endPoint y: 199, distance: 27.7
click at [135, 201] on div "Добрый день. Аппарат не на договоре. Не обслуживаем. [GEOGRAPHIC_DATA]. С уваже…" at bounding box center [222, 374] width 335 height 386
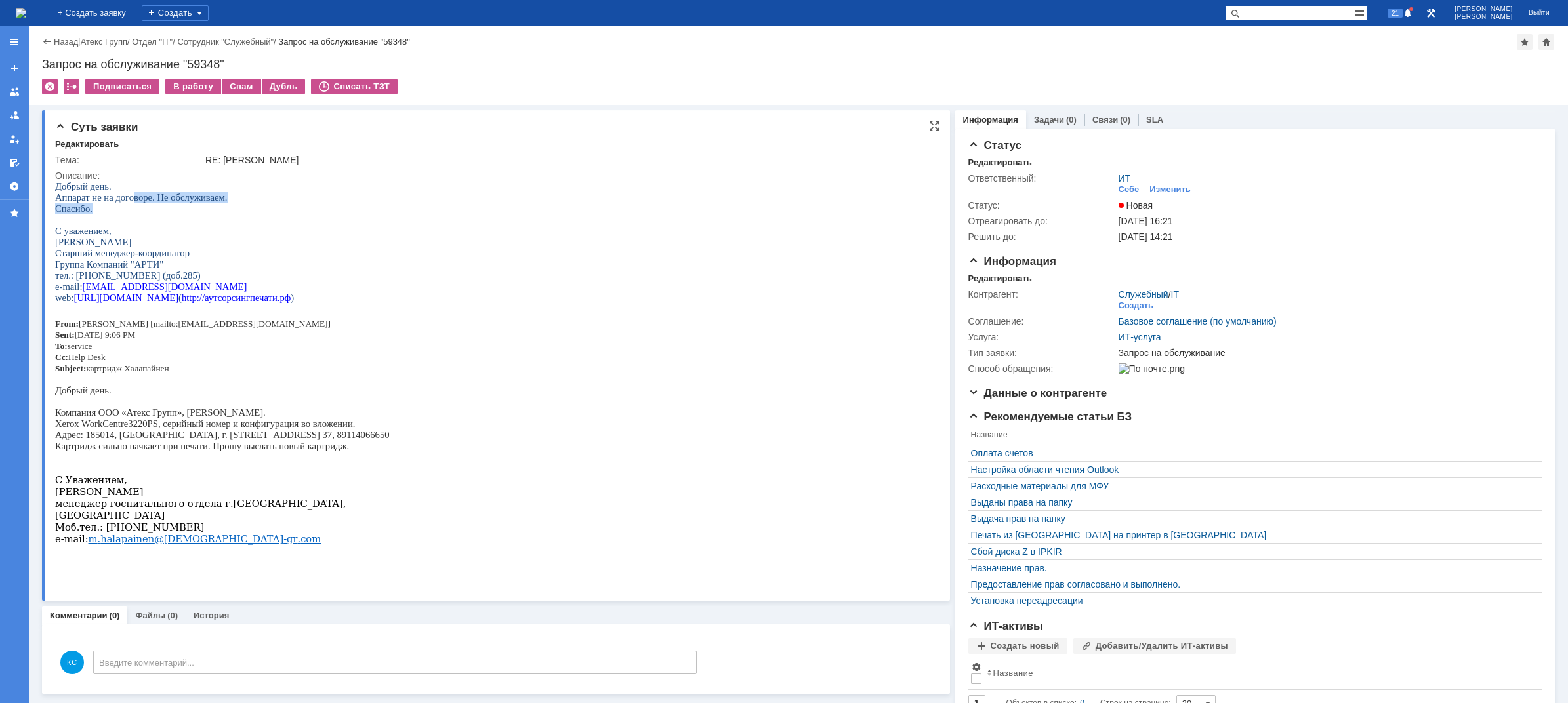
click at [150, 199] on span "Аппарат не на договоре. Не обслуживаем." at bounding box center [141, 197] width 172 height 10
drag, startPoint x: 87, startPoint y: 14, endPoint x: 90, endPoint y: 25, distance: 11.4
click at [26, 14] on img at bounding box center [21, 13] width 10 height 10
